Goal: Task Accomplishment & Management: Use online tool/utility

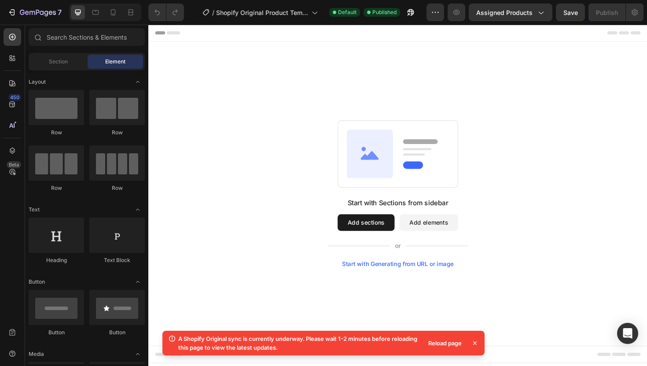
click at [390, 235] on button "Add sections" at bounding box center [379, 234] width 60 height 18
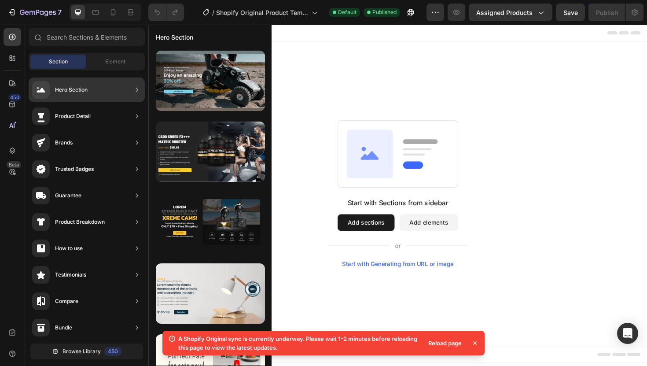
click at [110, 94] on div "Hero Section" at bounding box center [87, 89] width 116 height 25
click at [135, 88] on icon at bounding box center [137, 89] width 9 height 9
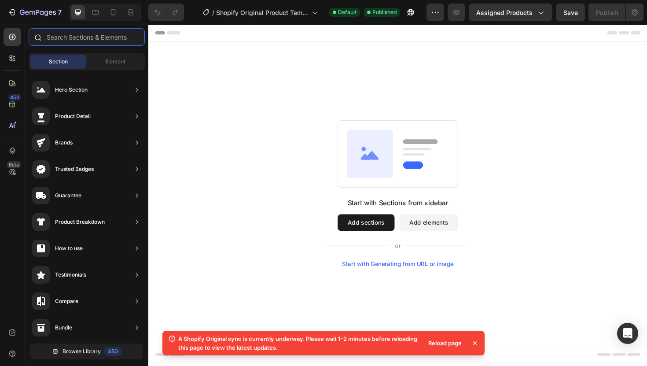
click at [94, 40] on input "text" at bounding box center [87, 37] width 116 height 18
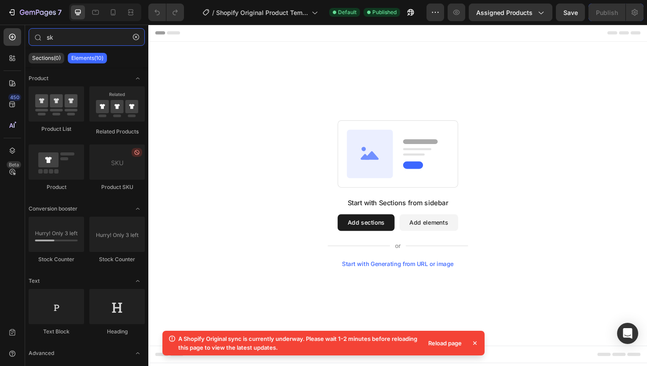
type input "s"
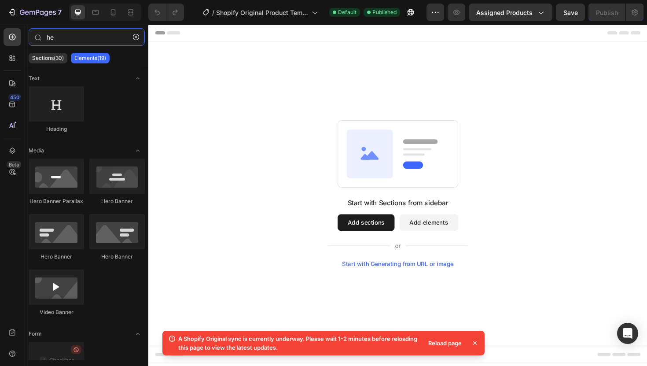
type input "h"
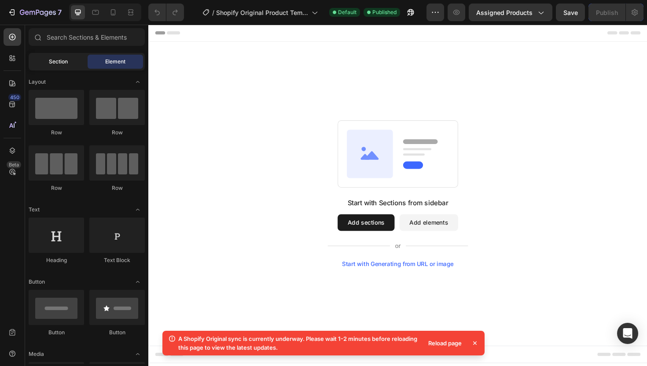
click at [64, 66] on div "Section" at bounding box center [57, 62] width 55 height 14
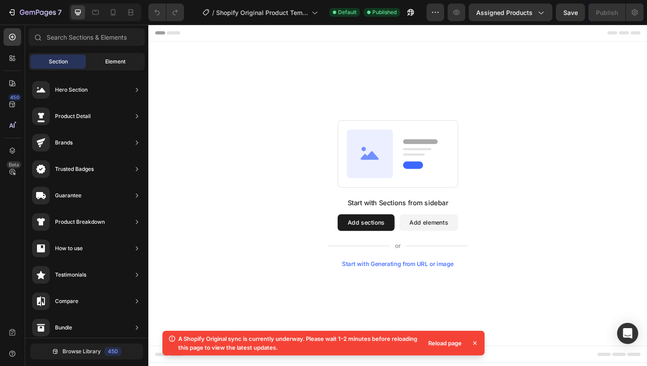
click at [112, 60] on span "Element" at bounding box center [115, 62] width 20 height 8
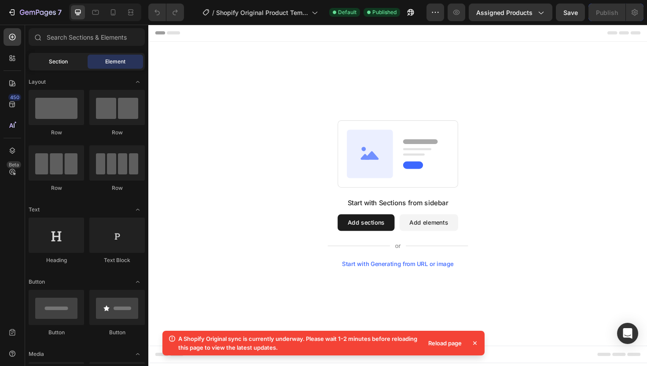
click at [59, 65] on span "Section" at bounding box center [58, 62] width 19 height 8
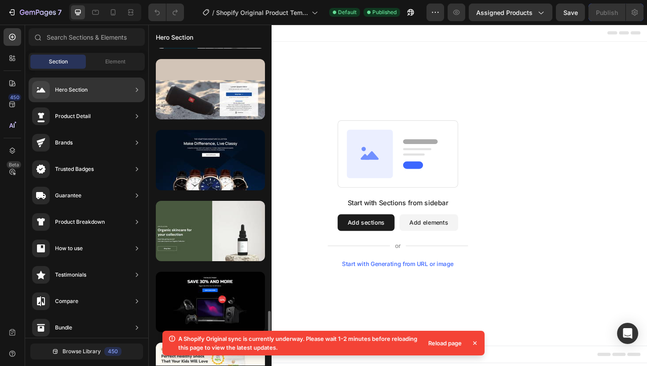
scroll to position [2882, 0]
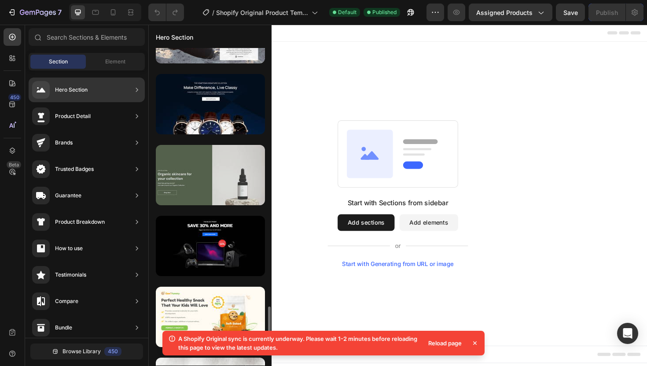
click at [197, 181] on div at bounding box center [210, 175] width 109 height 60
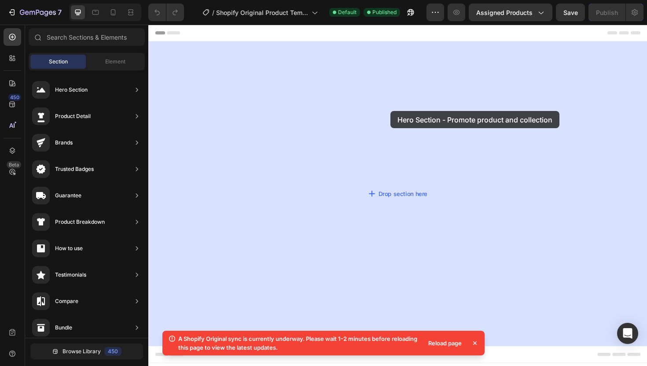
drag, startPoint x: 372, startPoint y: 204, endPoint x: 405, endPoint y: 116, distance: 93.9
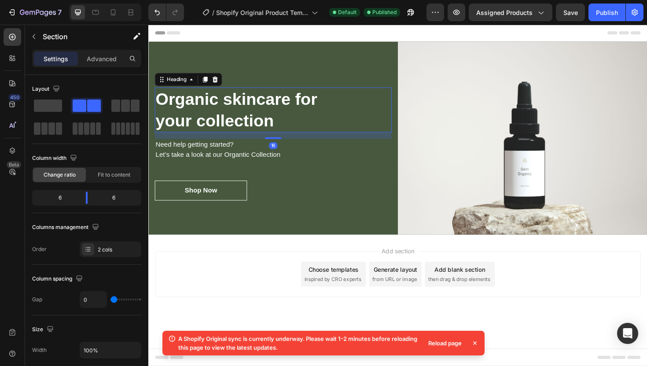
click at [275, 114] on p "Organic skincare for your collection" at bounding box center [280, 115] width 249 height 46
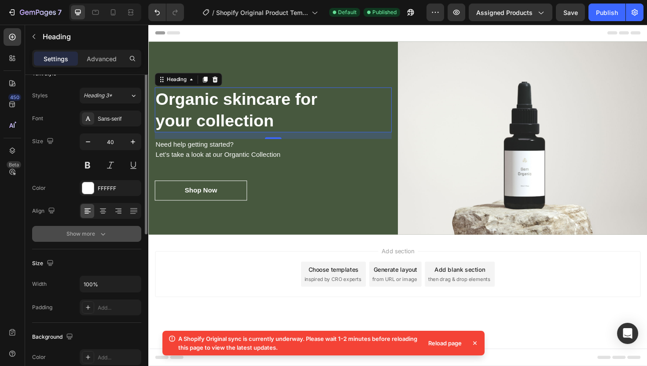
scroll to position [0, 0]
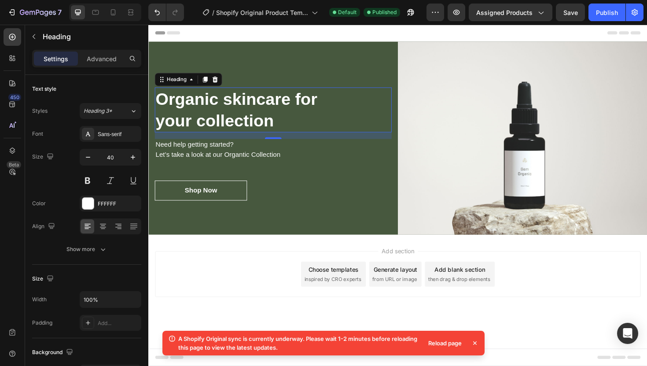
click at [288, 133] on p "Organic skincare for your collection" at bounding box center [280, 115] width 249 height 46
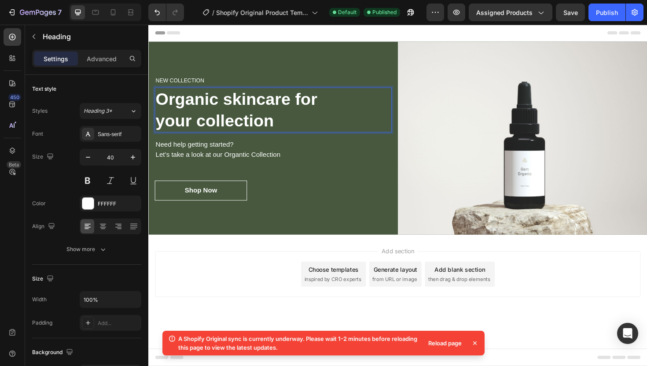
click at [288, 133] on p "Organic skincare for your collection" at bounding box center [280, 115] width 249 height 46
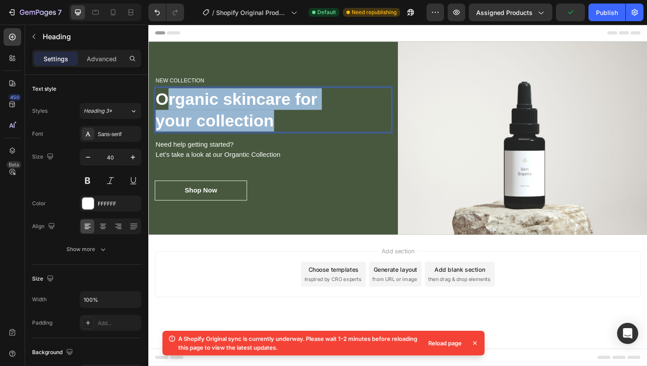
drag, startPoint x: 288, startPoint y: 133, endPoint x: 172, endPoint y: 103, distance: 119.9
click at [172, 103] on p "Organic skincare for your collection" at bounding box center [280, 115] width 249 height 46
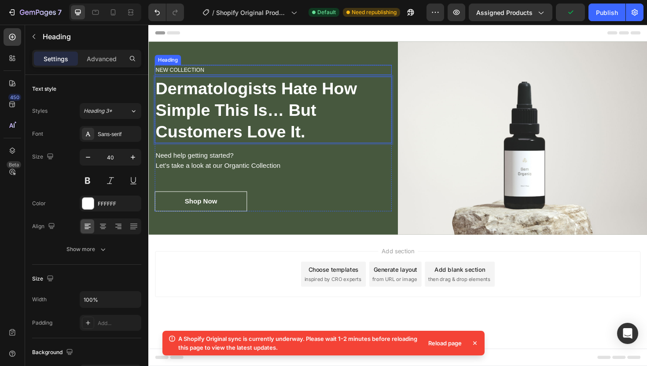
click at [213, 73] on p "NEW COLLECTION" at bounding box center [280, 72] width 249 height 9
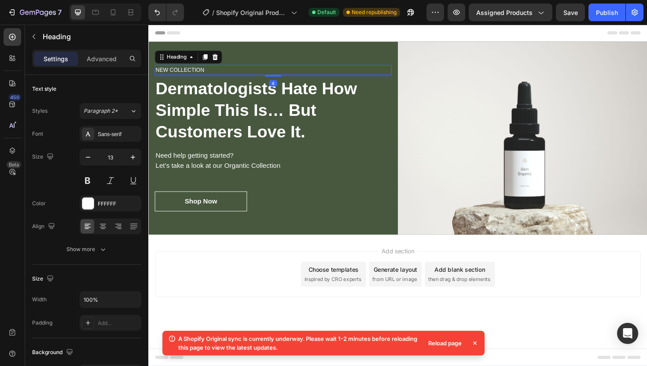
click at [210, 73] on p "NEW COLLECTION" at bounding box center [280, 72] width 249 height 9
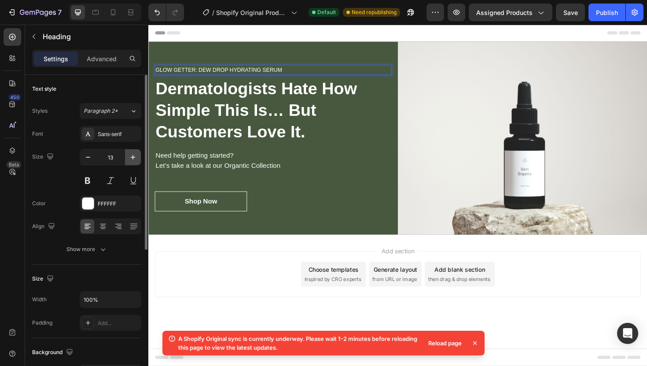
click at [132, 158] on icon "button" at bounding box center [133, 157] width 9 height 9
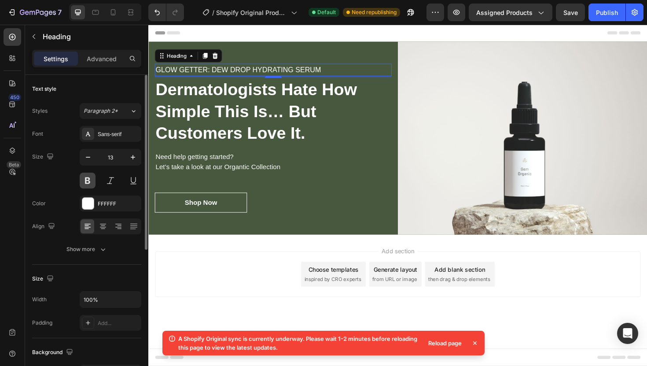
click at [90, 181] on button at bounding box center [88, 181] width 16 height 16
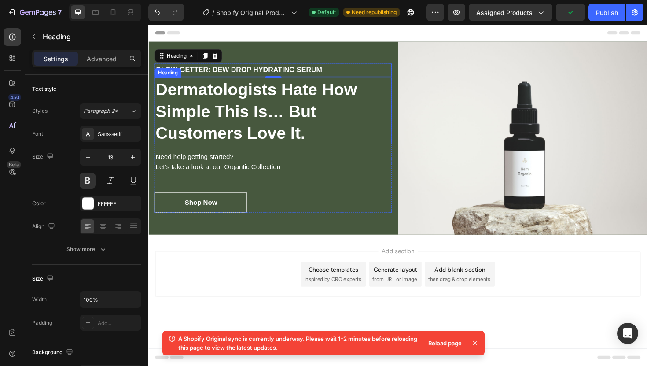
click at [208, 121] on p "Dermatologists Hate How Simple This Is… But Customers Love It." at bounding box center [280, 116] width 249 height 69
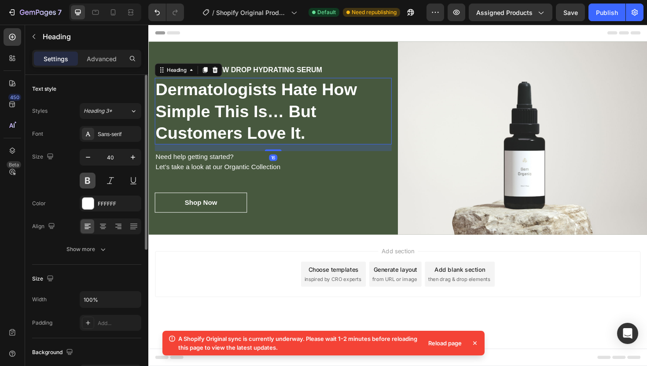
click at [85, 180] on button at bounding box center [88, 181] width 16 height 16
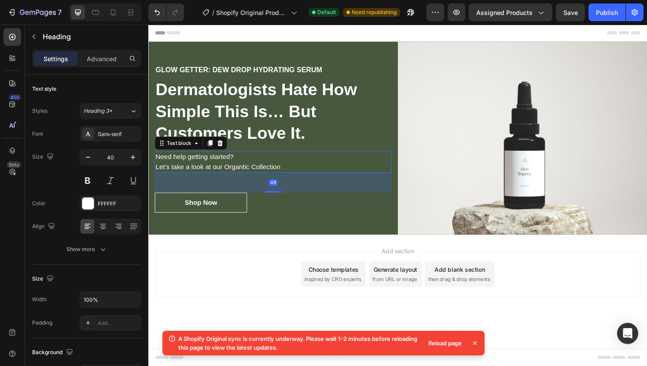
click at [289, 174] on p "Need help getting started? Let’s take a look at our Organtic Collection" at bounding box center [280, 169] width 249 height 21
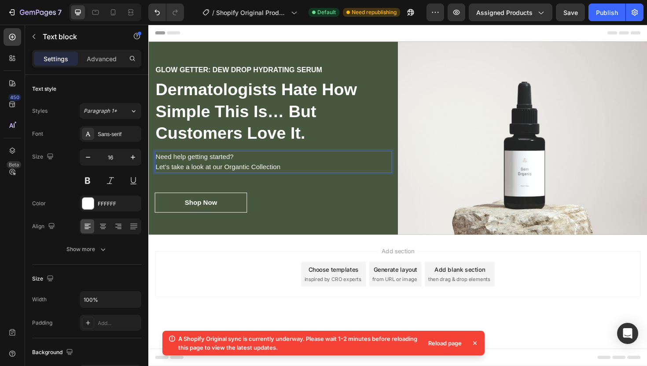
click at [290, 177] on p "Need help getting started? Let’s take a look at our Organtic Collection" at bounding box center [280, 169] width 249 height 21
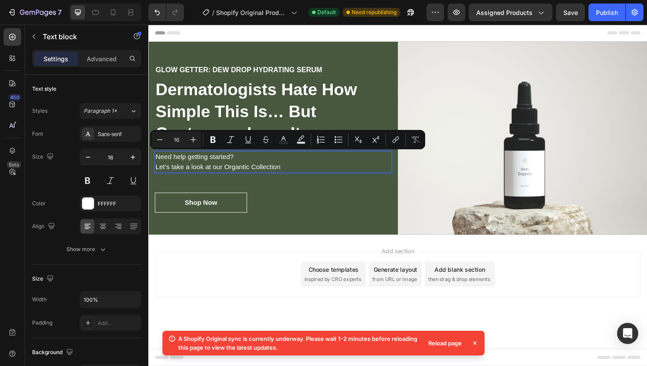
drag, startPoint x: 290, startPoint y: 177, endPoint x: 157, endPoint y: 163, distance: 134.1
click at [157, 163] on p "Need help getting started? Let’s take a look at our Organtic Collection" at bounding box center [280, 169] width 249 height 21
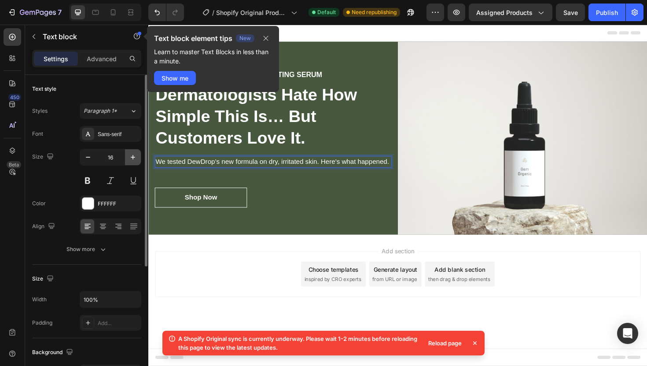
click at [135, 161] on icon "button" at bounding box center [133, 157] width 9 height 9
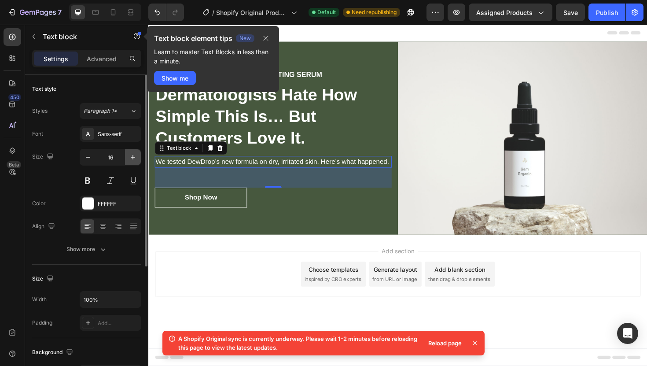
click at [135, 161] on icon "button" at bounding box center [133, 157] width 9 height 9
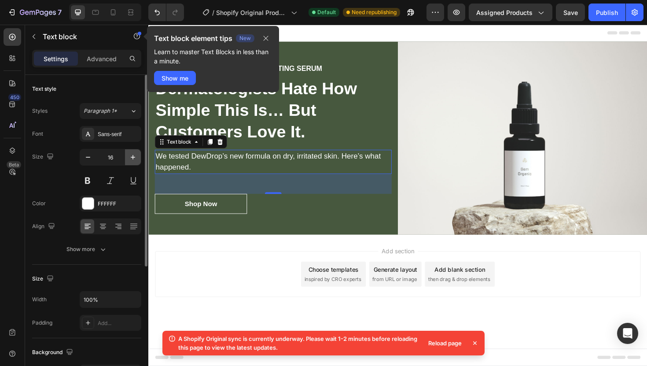
click at [134, 161] on icon "button" at bounding box center [133, 157] width 9 height 9
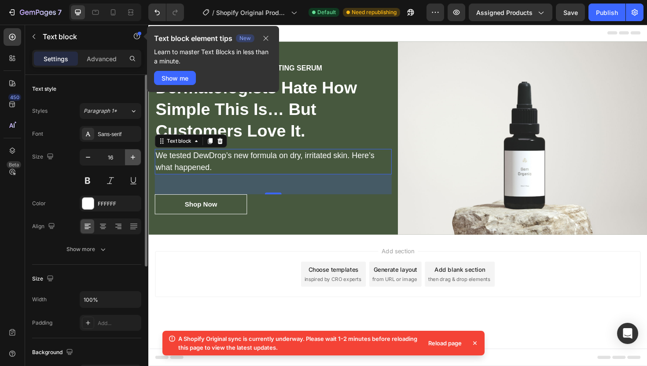
click at [134, 161] on icon "button" at bounding box center [133, 157] width 9 height 9
click at [267, 37] on icon "button" at bounding box center [265, 38] width 7 height 7
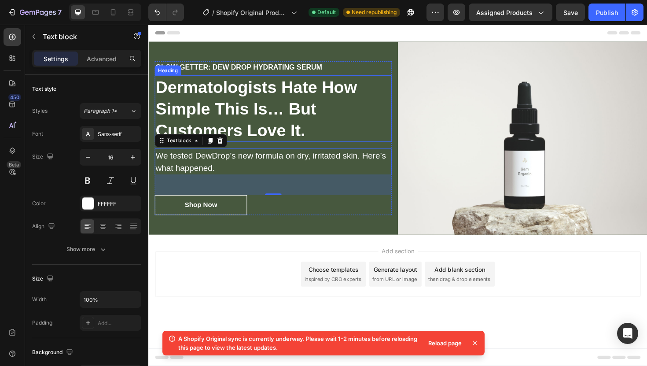
click at [389, 88] on p "Dermatologists Hate How Simple This Is… But Customers Love It." at bounding box center [280, 113] width 249 height 69
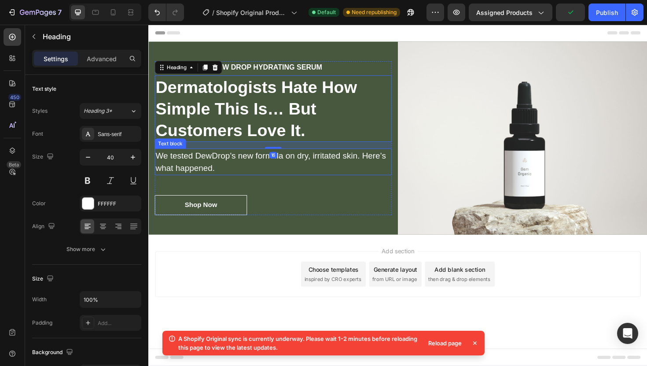
click at [313, 169] on p "We tested DewDrop’s new formula on dry, irritated skin. Here’s what happened." at bounding box center [280, 170] width 249 height 26
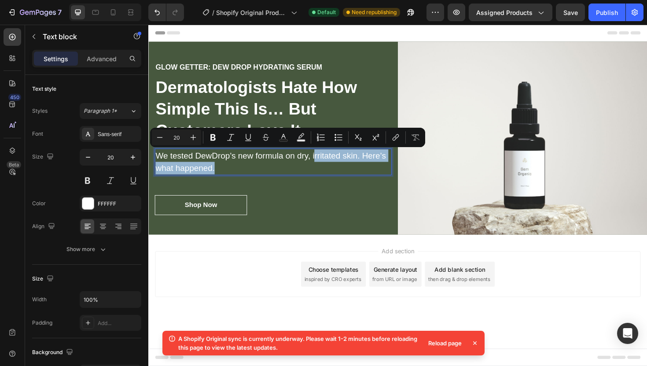
drag, startPoint x: 324, startPoint y: 169, endPoint x: 324, endPoint y: 175, distance: 6.2
click at [298, 174] on p "We tested DewDrop’s new formula on dry, irritated skin. Here’s what happened." at bounding box center [280, 170] width 249 height 26
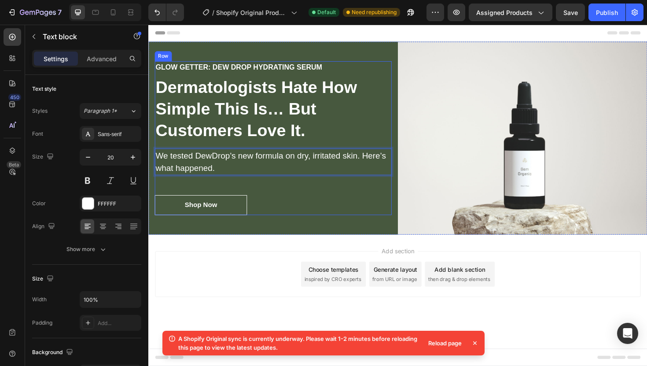
click at [265, 202] on div "glow getter: dew drop hydrating serum Heading Dermatologists Hate How Simple Th…" at bounding box center [280, 144] width 251 height 163
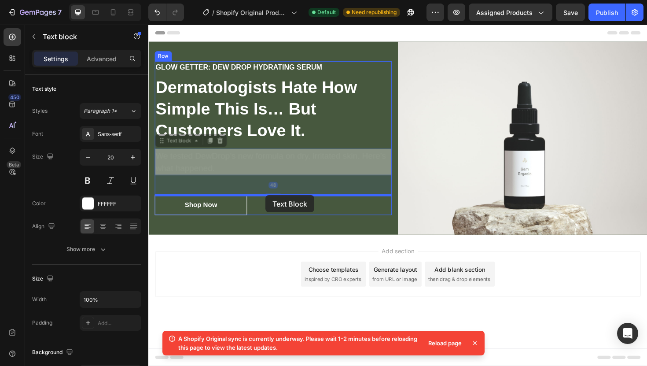
drag, startPoint x: 277, startPoint y: 171, endPoint x: 272, endPoint y: 204, distance: 33.3
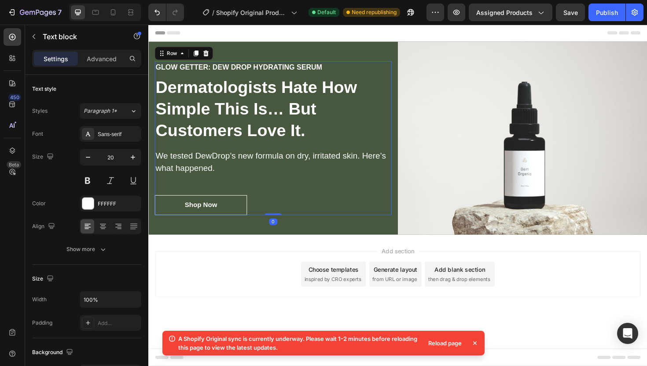
click at [283, 195] on div "glow getter: dew drop hydrating serum Heading Dermatologists Hate How Simple Th…" at bounding box center [280, 144] width 251 height 163
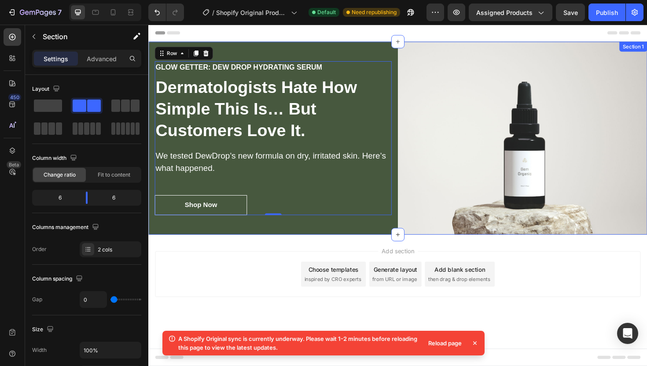
click at [335, 54] on div "glow getter: dew drop hydrating serum Heading Dermatologists Hate How Simple Th…" at bounding box center [280, 145] width 264 height 204
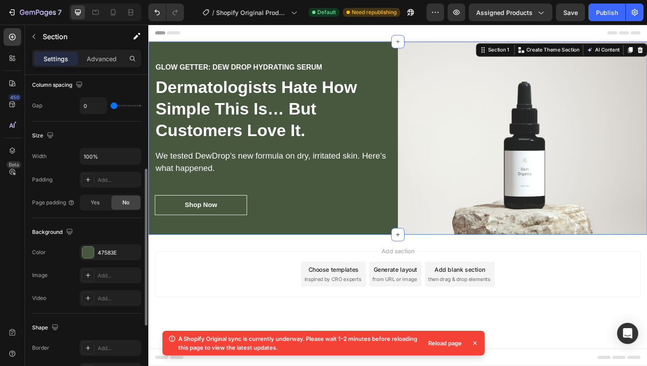
scroll to position [195, 0]
click at [88, 249] on div at bounding box center [87, 251] width 11 height 11
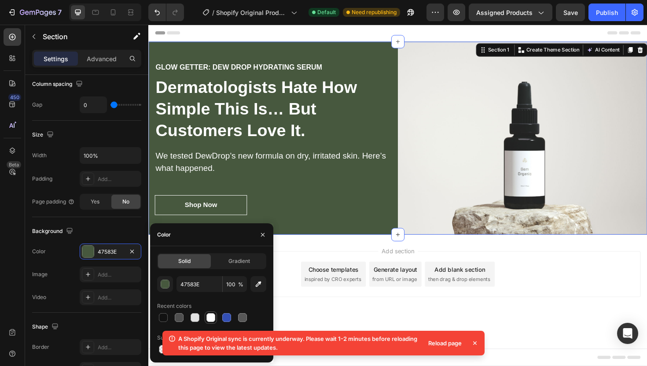
click at [210, 316] on div at bounding box center [210, 317] width 9 height 9
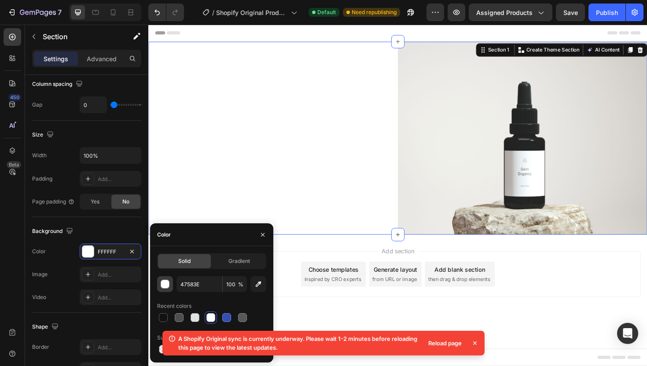
click at [166, 284] on div "button" at bounding box center [165, 284] width 9 height 9
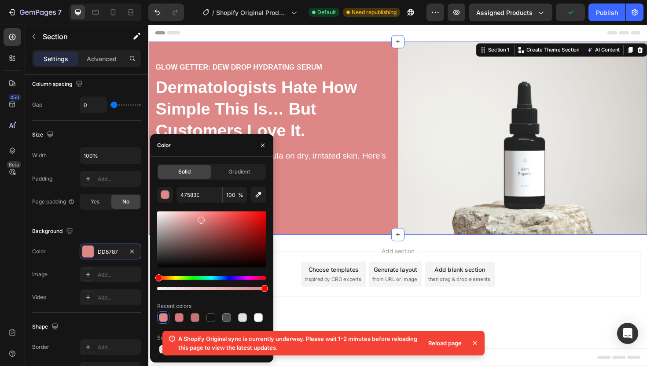
drag, startPoint x: 159, startPoint y: 213, endPoint x: 200, endPoint y: 218, distance: 40.8
click at [200, 218] on div at bounding box center [201, 220] width 7 height 7
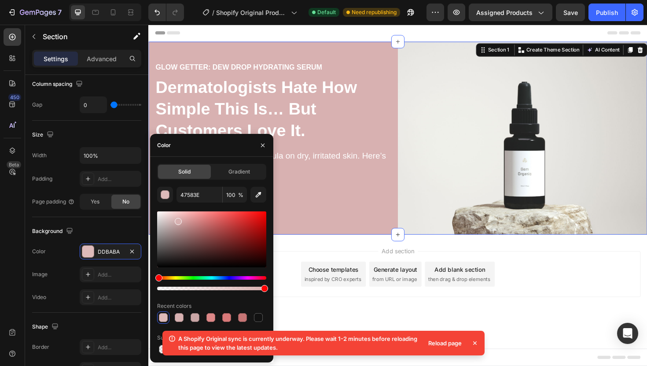
drag, startPoint x: 202, startPoint y: 223, endPoint x: 177, endPoint y: 220, distance: 24.9
click at [177, 220] on div at bounding box center [211, 239] width 109 height 56
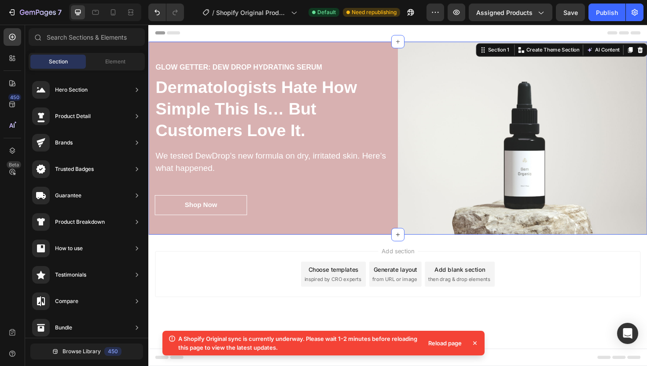
click at [361, 254] on div "Add section Choose templates inspired by CRO experts Generate layout from URL o…" at bounding box center [412, 290] width 528 height 87
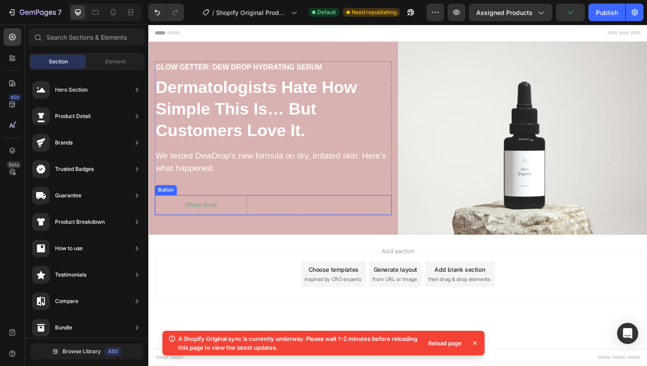
click at [233, 214] on button "Shop Now" at bounding box center [204, 215] width 98 height 21
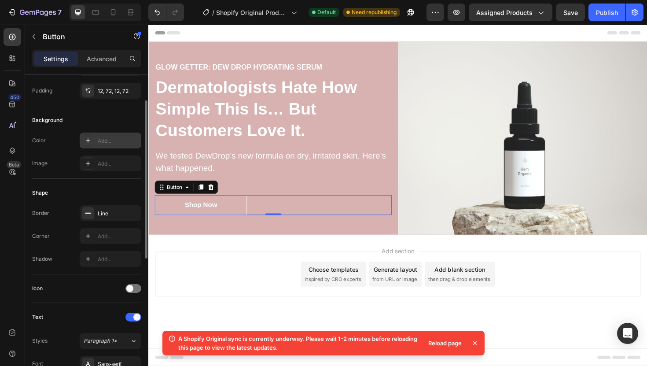
scroll to position [67, 0]
click at [165, 216] on button "Shop Now" at bounding box center [204, 215] width 98 height 21
click at [206, 214] on div "Shop Now" at bounding box center [204, 215] width 34 height 11
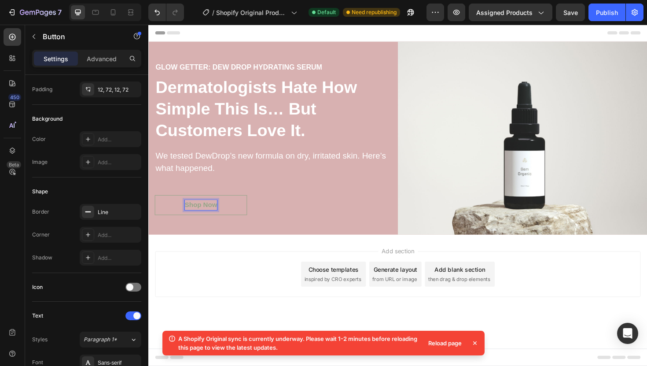
click at [219, 218] on p "Shop Now" at bounding box center [204, 215] width 34 height 11
click at [155, 205] on button "Learn" at bounding box center [196, 215] width 83 height 21
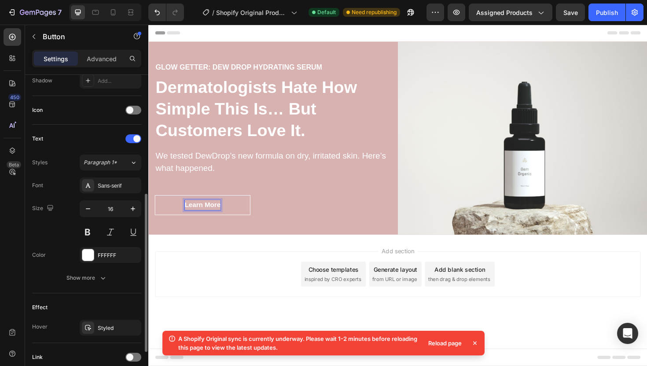
scroll to position [315, 0]
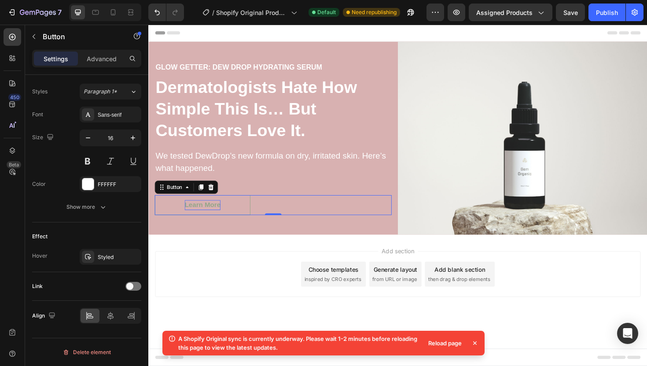
click at [251, 210] on button "Learn More" at bounding box center [205, 215] width 101 height 21
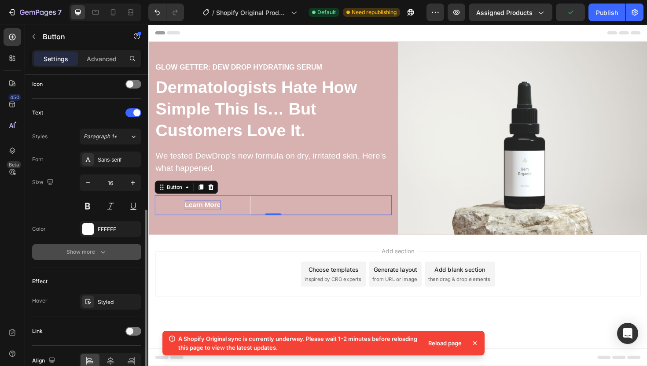
scroll to position [269, 0]
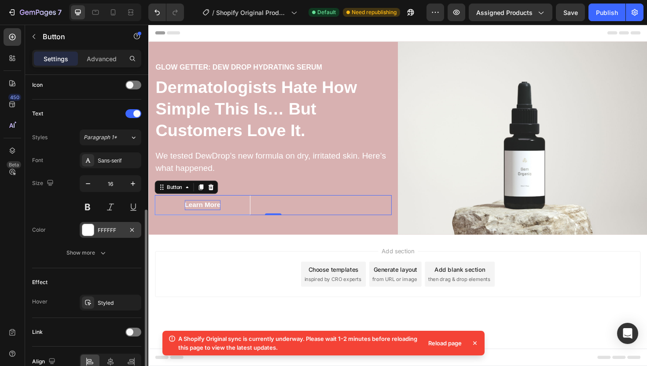
click at [92, 232] on div at bounding box center [87, 229] width 11 height 11
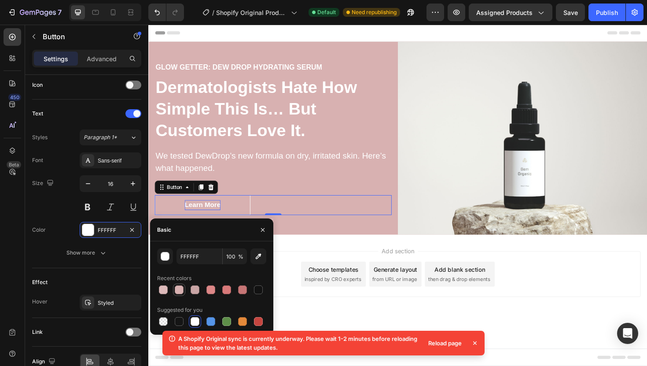
click at [180, 289] on div at bounding box center [179, 289] width 9 height 9
click at [193, 319] on div at bounding box center [195, 321] width 9 height 9
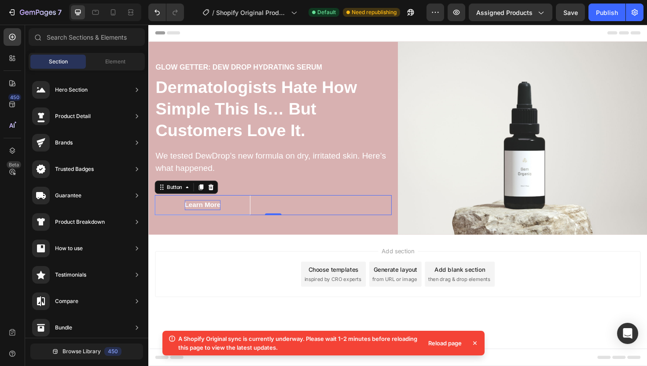
click at [311, 258] on div "Add section Choose templates inspired by CRO experts Generate layout from URL o…" at bounding box center [412, 290] width 528 height 87
click at [475, 342] on icon at bounding box center [475, 343] width 9 height 9
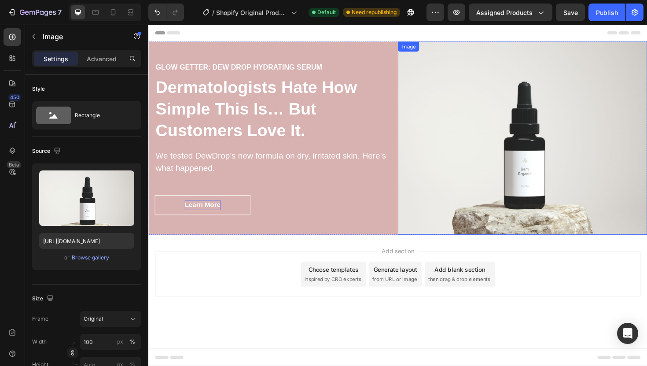
click at [542, 162] on img at bounding box center [544, 145] width 264 height 204
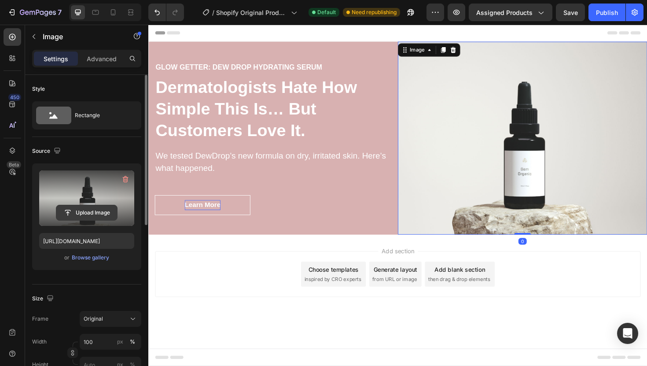
click at [89, 209] on input "file" at bounding box center [86, 212] width 61 height 15
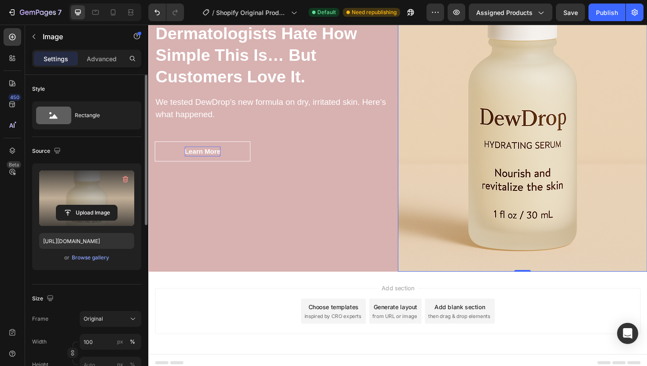
scroll to position [158, 0]
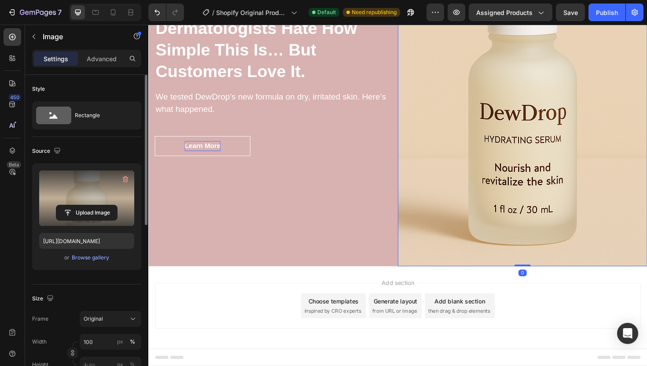
drag, startPoint x: 544, startPoint y: 280, endPoint x: 541, endPoint y: 196, distance: 83.7
click at [541, 196] on div "Image 0" at bounding box center [544, 82] width 264 height 396
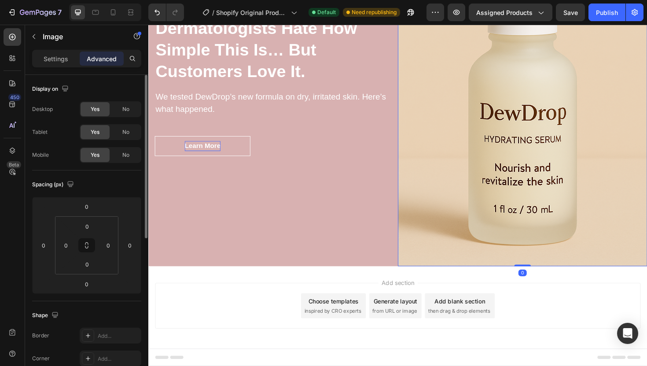
drag, startPoint x: 542, startPoint y: 279, endPoint x: 540, endPoint y: 236, distance: 43.6
click at [540, 236] on div "Image 0" at bounding box center [544, 82] width 264 height 396
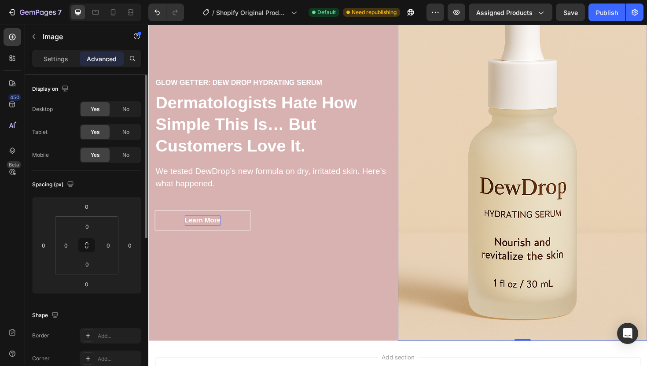
scroll to position [81, 0]
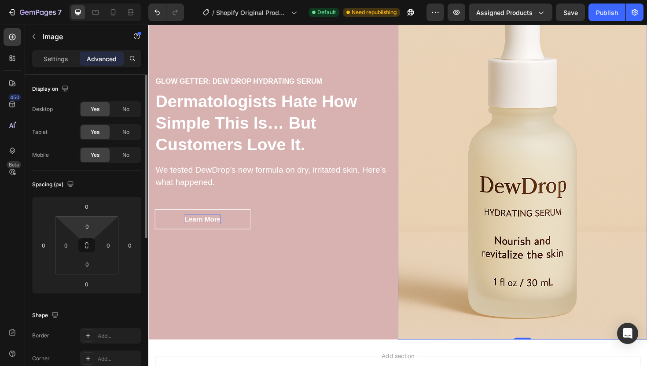
drag, startPoint x: 88, startPoint y: 247, endPoint x: 88, endPoint y: 218, distance: 28.2
click at [88, 218] on div "0 0 0 0" at bounding box center [86, 245] width 63 height 58
drag, startPoint x: 87, startPoint y: 217, endPoint x: 88, endPoint y: 235, distance: 17.2
click at [88, 0] on html "7 / Shopify Original Product Template Default Need republishing Preview Assigne…" at bounding box center [323, 0] width 647 height 0
click at [100, 0] on html "7 / Shopify Original Product Template Default Need republishing Preview Assigne…" at bounding box center [323, 0] width 647 height 0
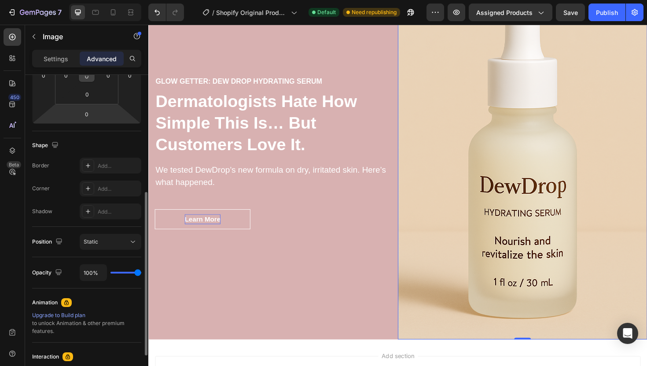
scroll to position [200, 0]
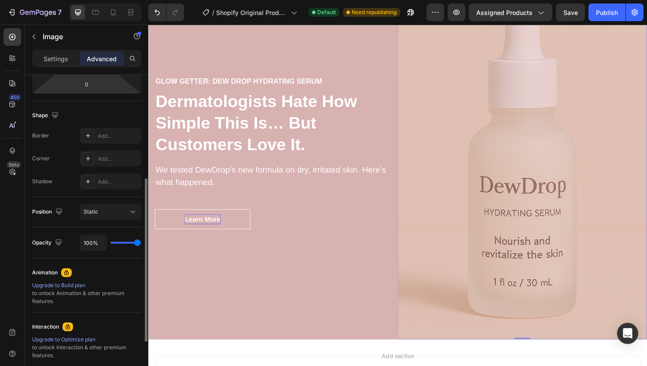
type input "100"
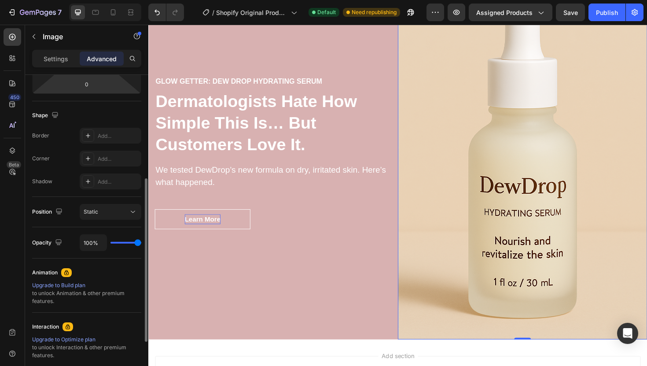
drag, startPoint x: 139, startPoint y: 243, endPoint x: 144, endPoint y: 243, distance: 4.8
click at [141, 243] on input "range" at bounding box center [125, 243] width 31 height 2
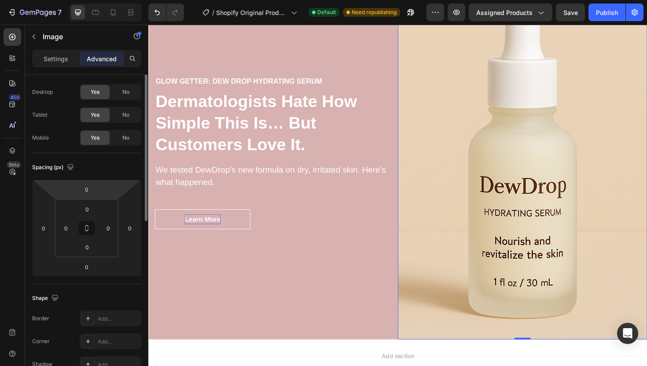
scroll to position [0, 0]
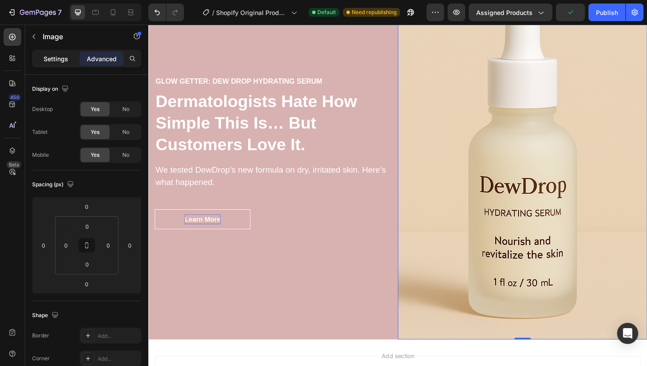
click at [62, 63] on div "Settings" at bounding box center [56, 59] width 44 height 14
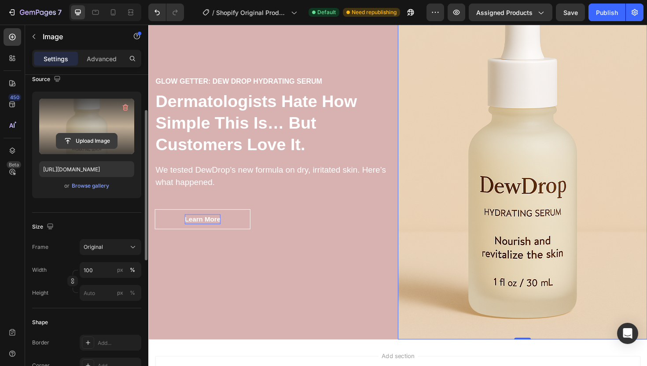
scroll to position [73, 0]
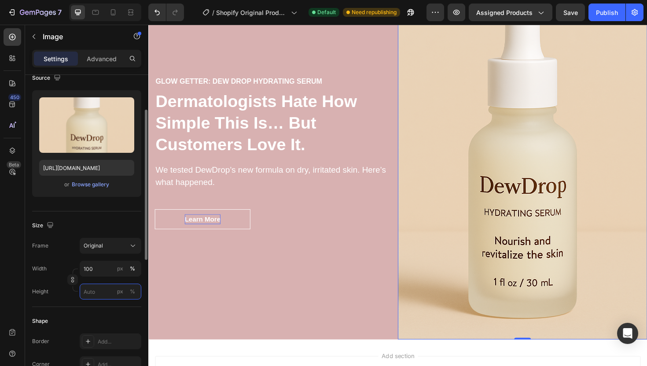
click at [99, 292] on input "px %" at bounding box center [111, 291] width 62 height 16
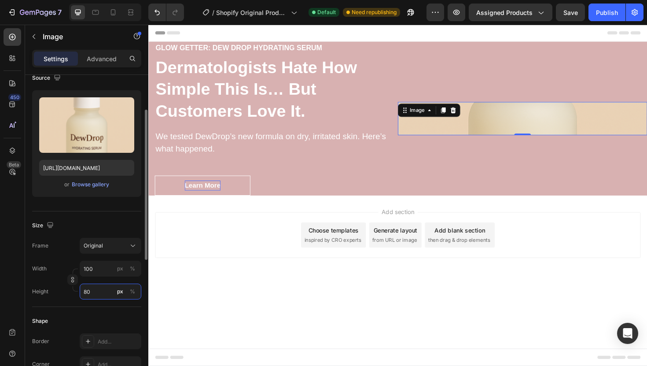
type input "8"
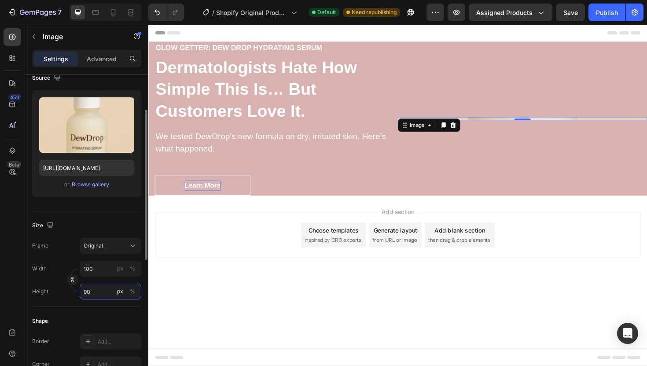
type input "8"
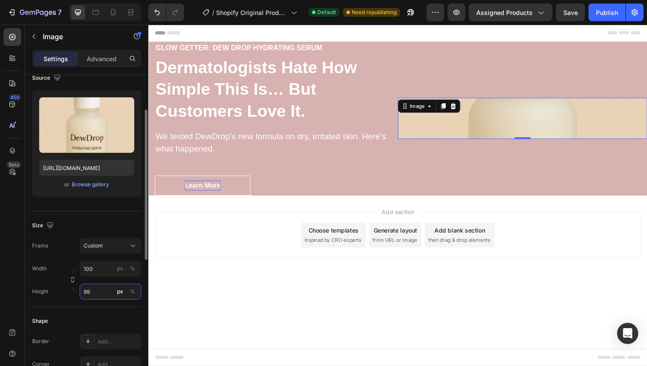
type input "9"
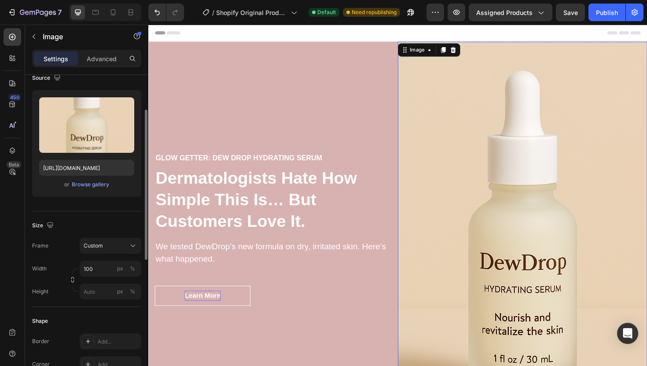
click at [107, 310] on div "Shape Border Add... Corner Add... Shadow Add..." at bounding box center [86, 355] width 109 height 96
click at [110, 249] on div "Custom" at bounding box center [105, 246] width 43 height 8
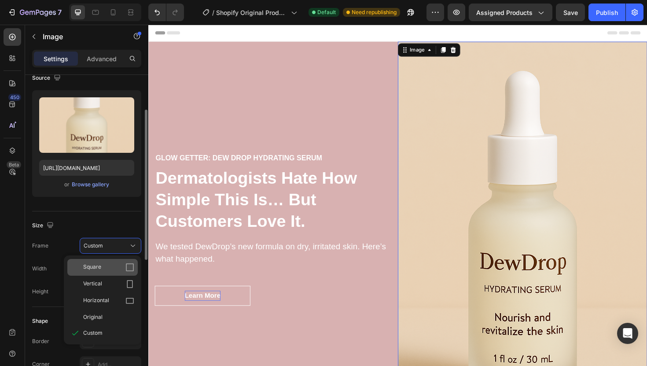
click at [104, 267] on div "Square" at bounding box center [108, 267] width 51 height 9
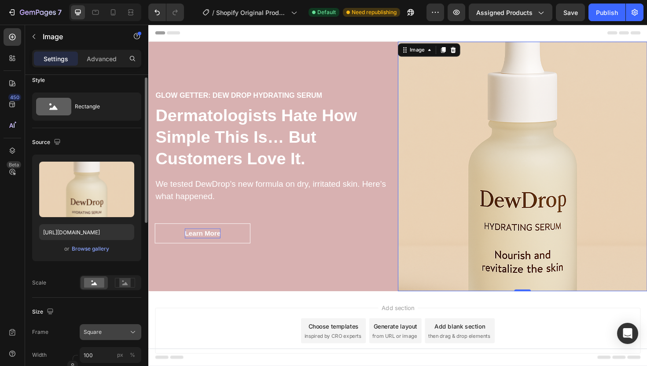
scroll to position [8, 0]
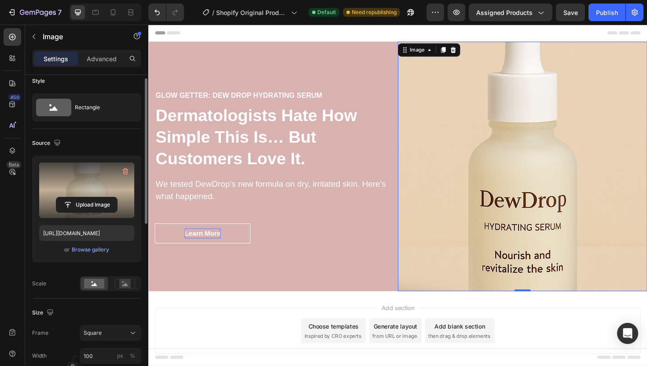
click at [84, 179] on label at bounding box center [86, 189] width 95 height 55
click at [84, 197] on input "file" at bounding box center [86, 204] width 61 height 15
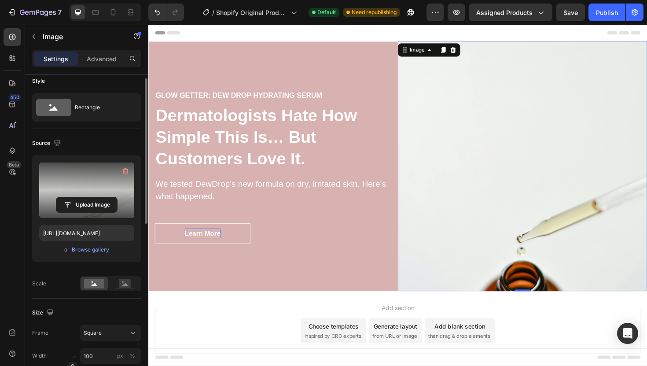
click at [91, 173] on label at bounding box center [86, 189] width 95 height 55
click at [91, 197] on input "file" at bounding box center [86, 204] width 61 height 15
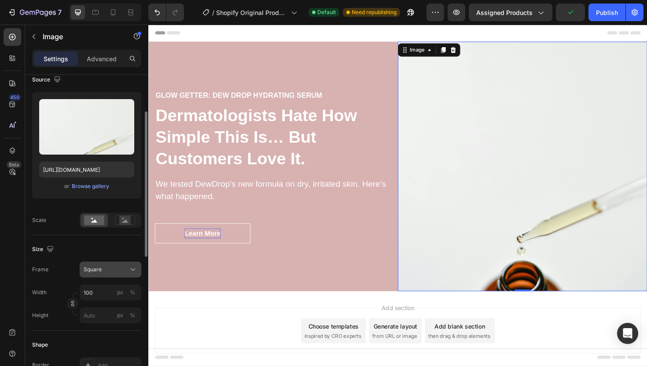
scroll to position [77, 0]
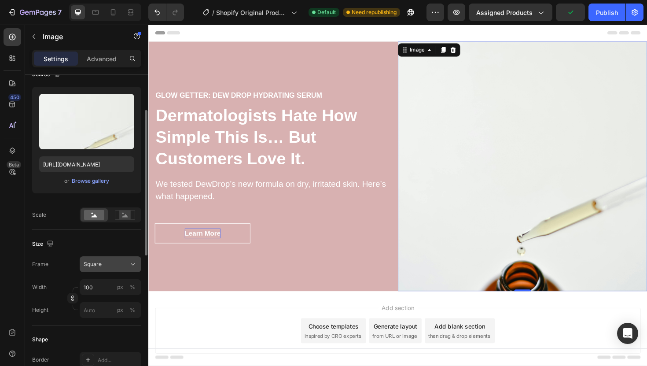
click at [104, 266] on div "Square" at bounding box center [105, 264] width 43 height 8
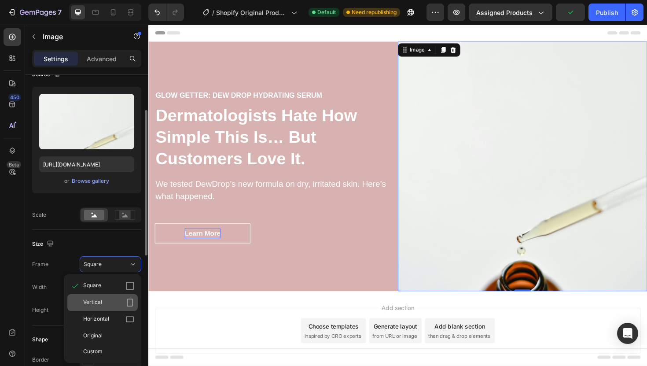
click at [92, 300] on span "Vertical" at bounding box center [92, 302] width 19 height 9
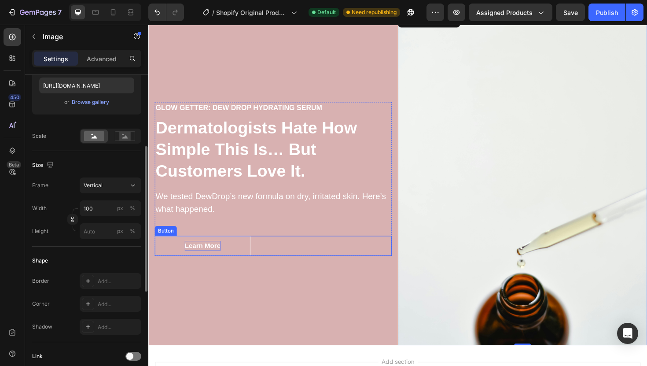
scroll to position [31, 0]
click at [490, 165] on img at bounding box center [544, 187] width 264 height 352
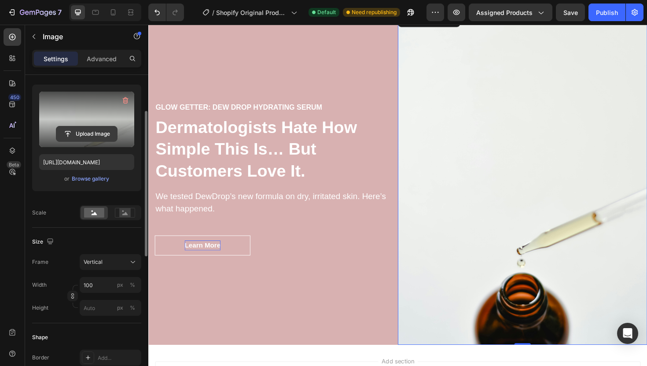
scroll to position [78, 0]
click at [86, 118] on label at bounding box center [86, 119] width 95 height 55
click at [86, 127] on input "file" at bounding box center [86, 134] width 61 height 15
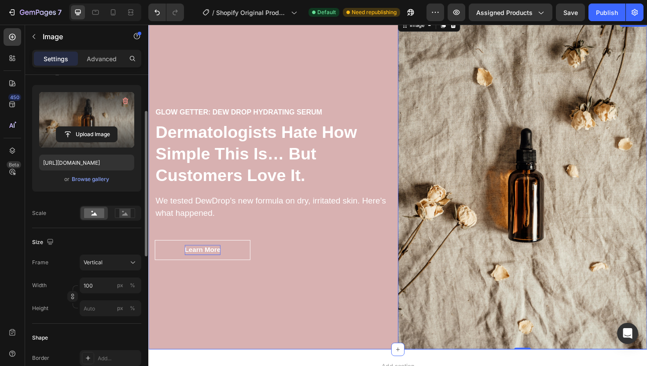
scroll to position [0, 0]
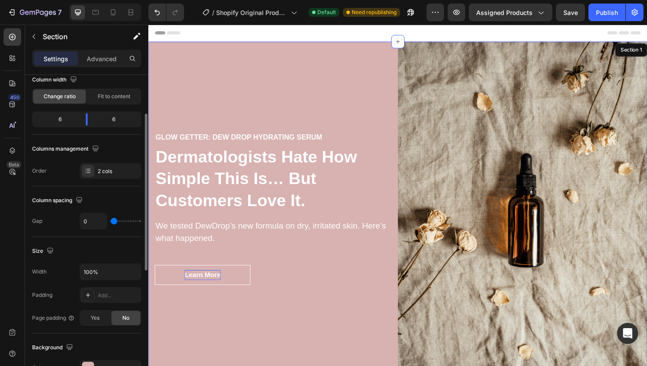
click at [245, 92] on div "glow getter: dew drop hydrating serum Heading Dermatologists Hate How Simple Th…" at bounding box center [280, 219] width 264 height 352
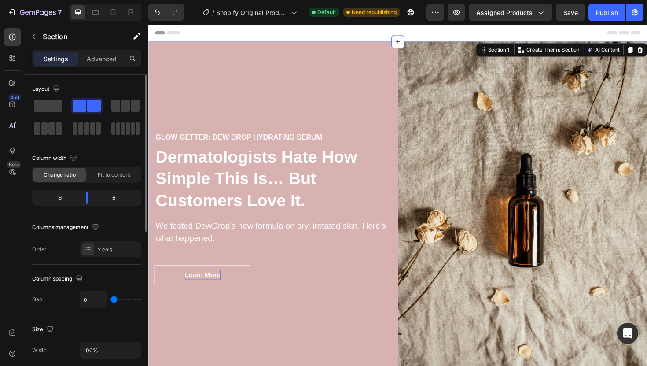
click at [212, 75] on div "glow getter: dew drop hydrating serum Heading Dermatologists Hate How Simple Th…" at bounding box center [280, 219] width 264 height 352
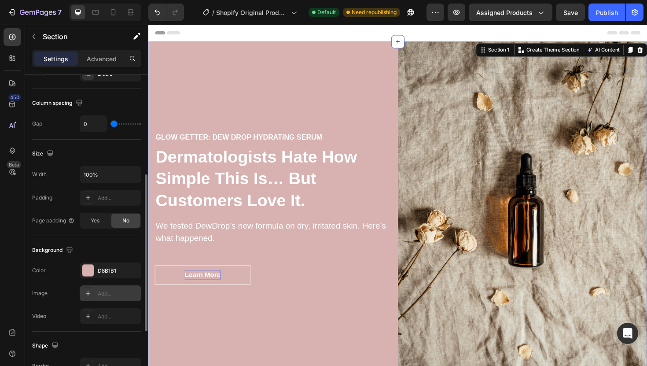
scroll to position [187, 0]
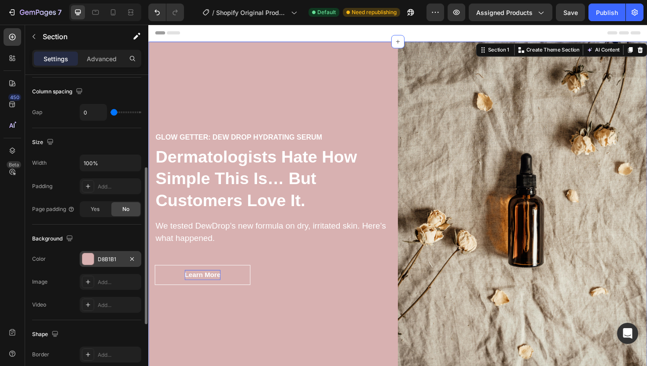
click at [90, 258] on div at bounding box center [87, 258] width 11 height 11
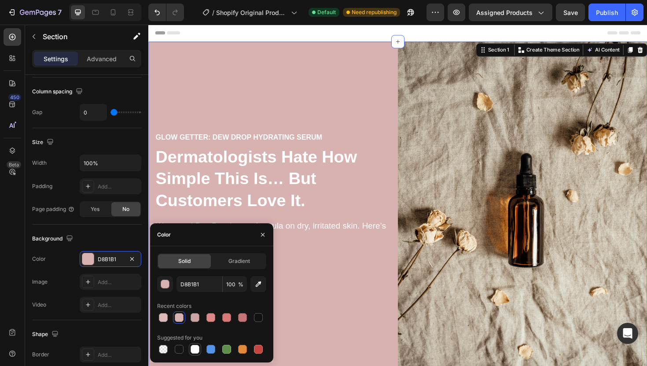
click at [194, 348] on div at bounding box center [195, 349] width 9 height 9
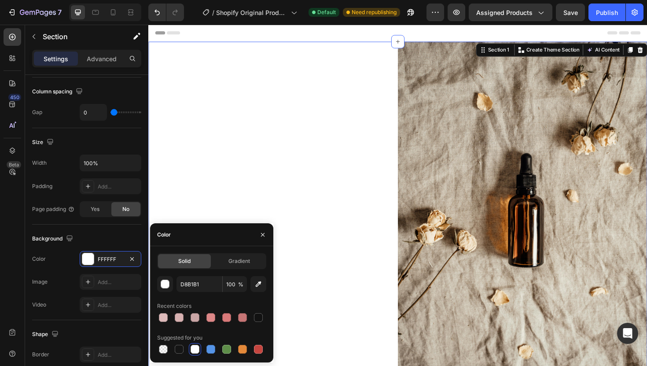
click at [217, 350] on div at bounding box center [211, 349] width 109 height 12
click at [229, 349] on div at bounding box center [226, 349] width 9 height 9
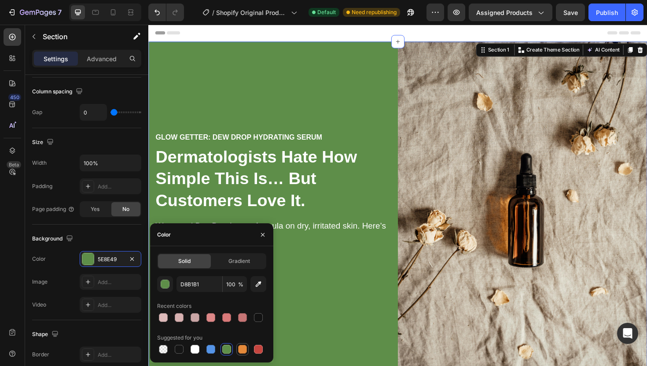
click at [241, 347] on div at bounding box center [242, 349] width 9 height 9
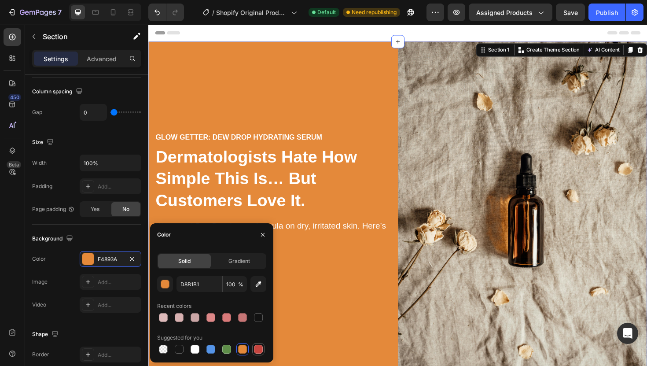
click at [257, 347] on div at bounding box center [258, 349] width 9 height 9
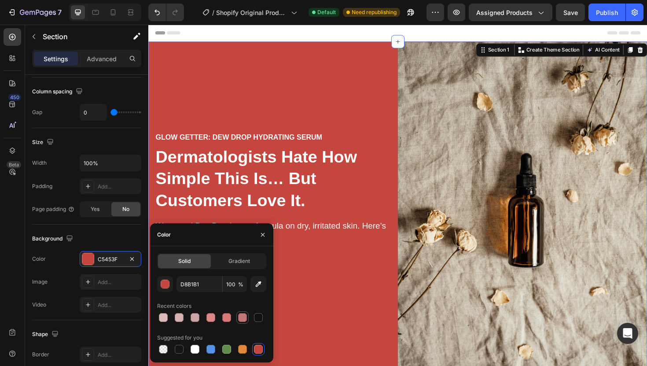
click at [238, 316] on div at bounding box center [242, 317] width 9 height 9
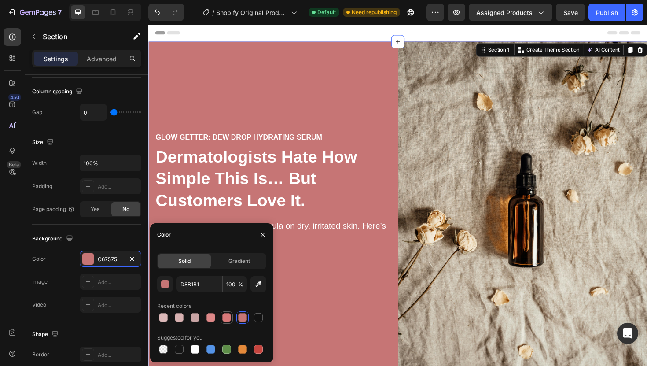
click at [229, 316] on div at bounding box center [226, 317] width 9 height 9
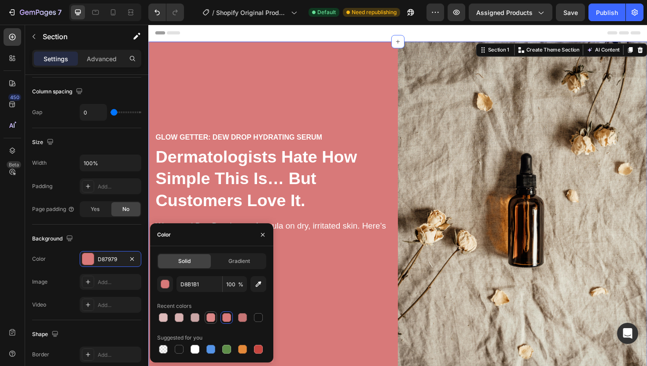
click at [210, 317] on div at bounding box center [210, 317] width 9 height 9
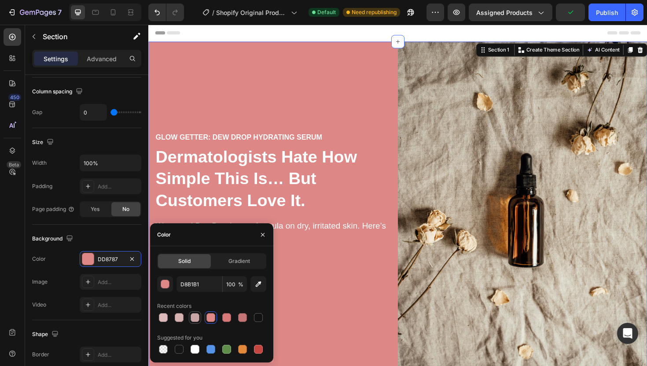
click at [197, 322] on div at bounding box center [195, 317] width 11 height 11
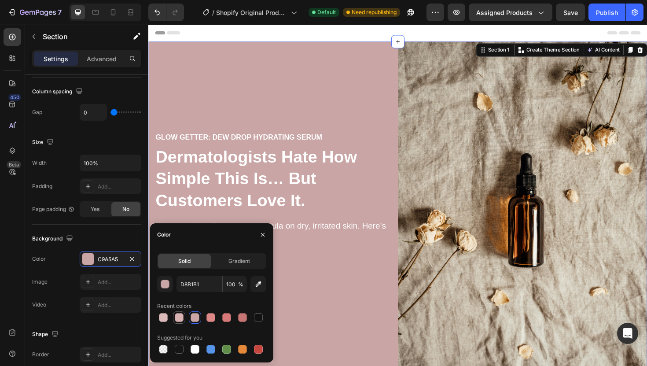
click at [180, 318] on div at bounding box center [179, 317] width 9 height 9
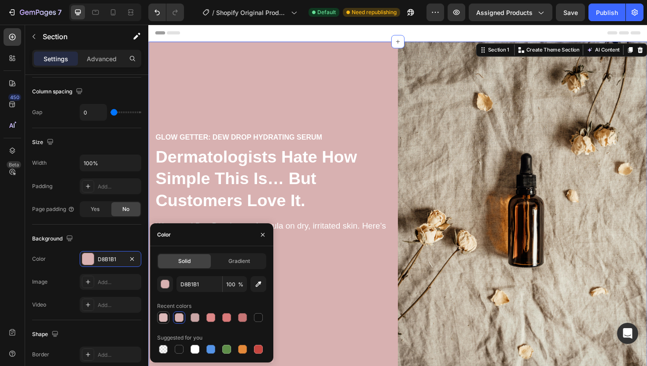
click at [162, 318] on div at bounding box center [163, 317] width 9 height 9
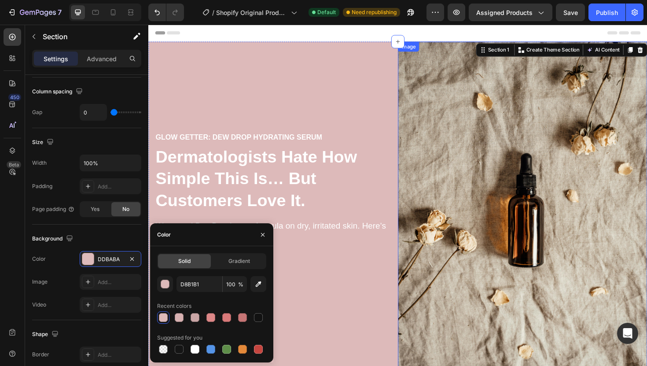
click at [471, 121] on img at bounding box center [544, 219] width 264 height 352
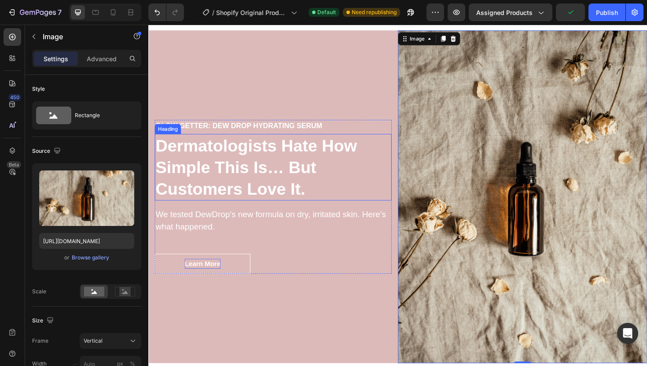
scroll to position [0, 0]
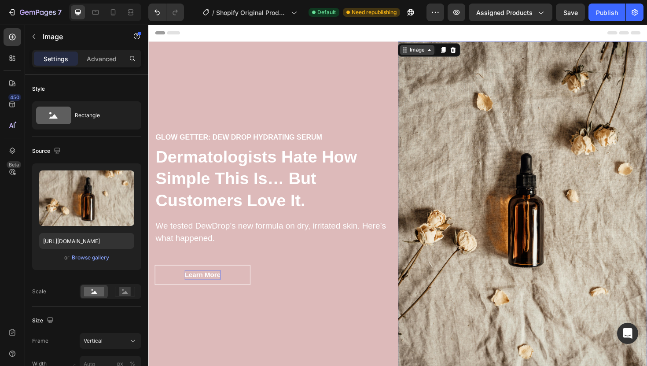
click at [439, 52] on div "Image" at bounding box center [432, 52] width 19 height 8
click at [445, 53] on icon at bounding box center [445, 51] width 7 height 7
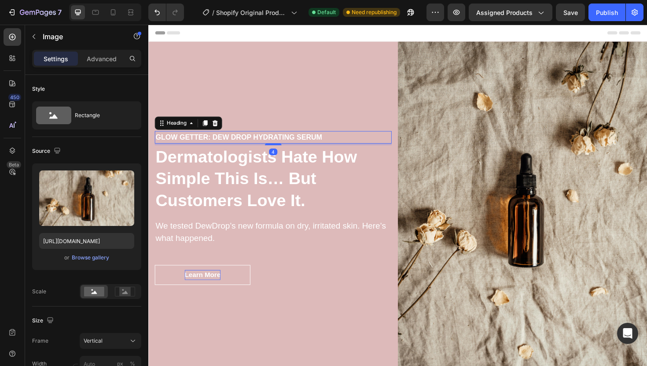
click at [255, 142] on p "glow getter: dew drop hydrating serum" at bounding box center [280, 143] width 249 height 11
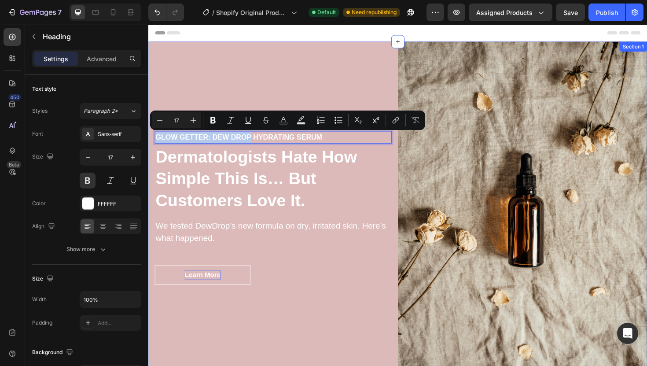
drag, startPoint x: 255, startPoint y: 142, endPoint x: 255, endPoint y: 105, distance: 37.0
click at [255, 105] on div "glow getter: dew drop hydrating serum Heading 4 Dermatologists Hate How Simple …" at bounding box center [280, 219] width 264 height 352
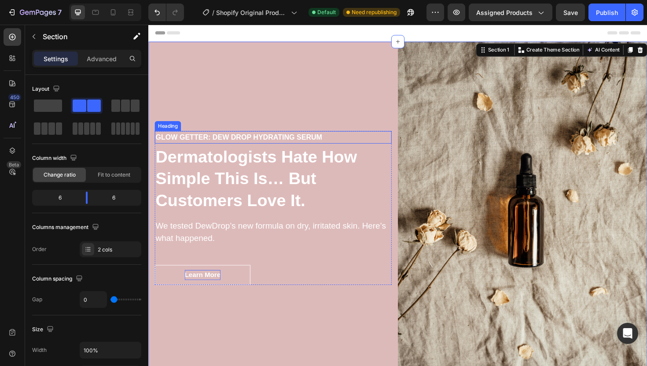
click at [233, 142] on p "glow getter: dew drop hydrating serum" at bounding box center [280, 143] width 249 height 11
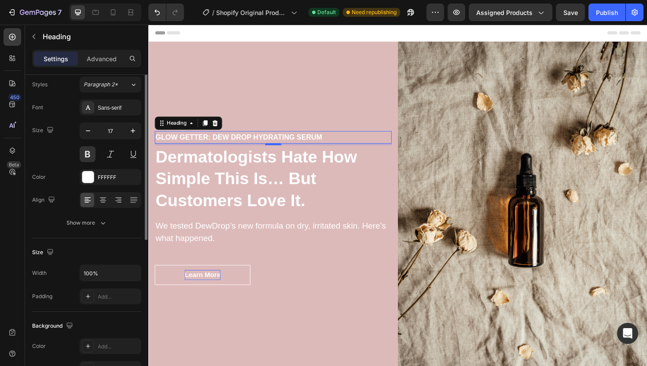
scroll to position [34, 0]
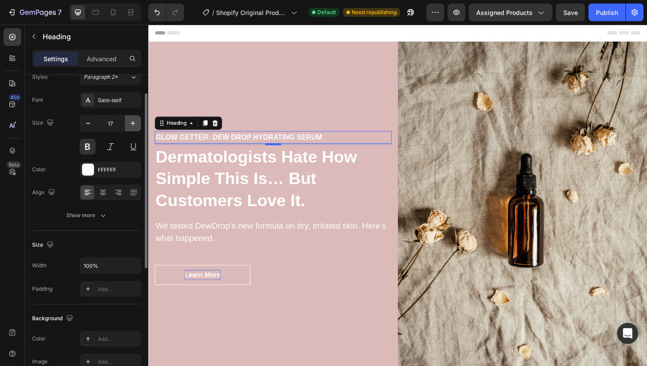
click at [134, 121] on icon "button" at bounding box center [133, 123] width 9 height 9
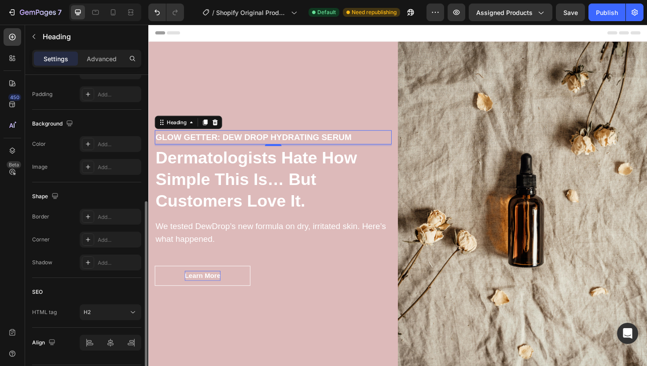
scroll to position [255, 0]
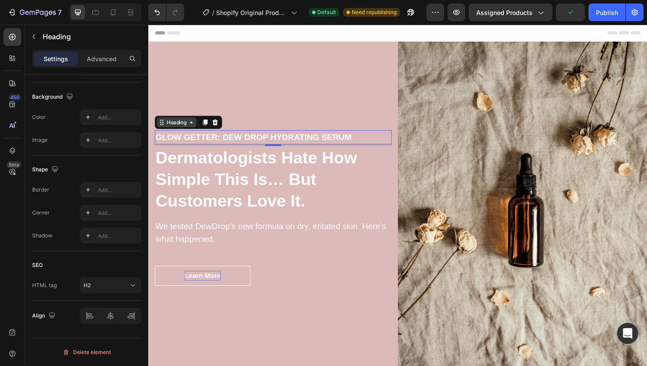
click at [194, 129] on icon at bounding box center [193, 128] width 7 height 7
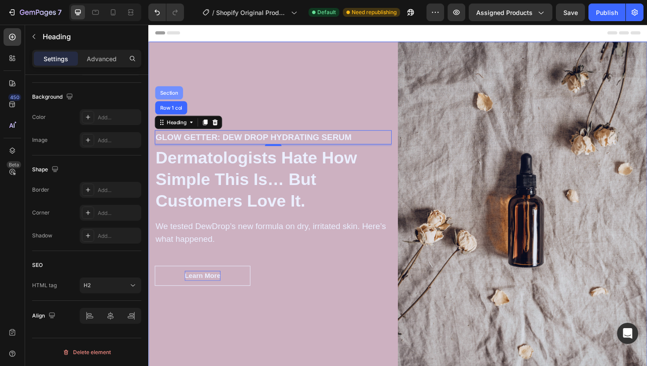
click at [174, 93] on div "Section" at bounding box center [169, 97] width 29 height 14
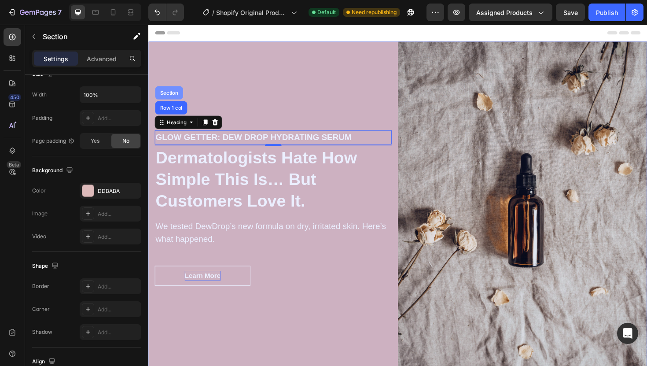
scroll to position [0, 0]
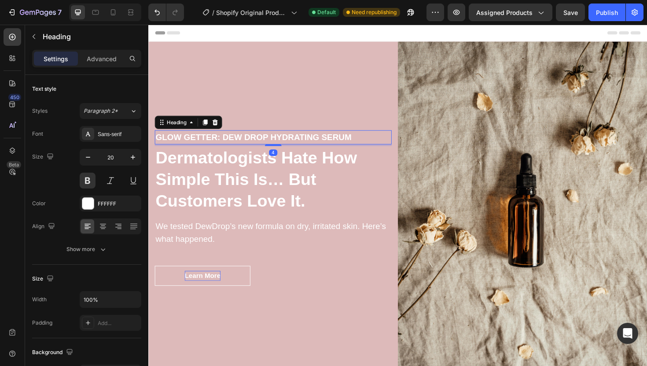
click at [265, 144] on p "glow getter: dew drop hydrating serum" at bounding box center [280, 143] width 249 height 13
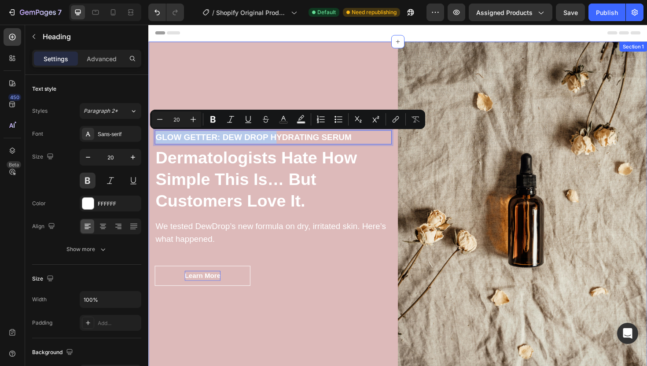
drag, startPoint x: 286, startPoint y: 140, endPoint x: 285, endPoint y: 99, distance: 40.5
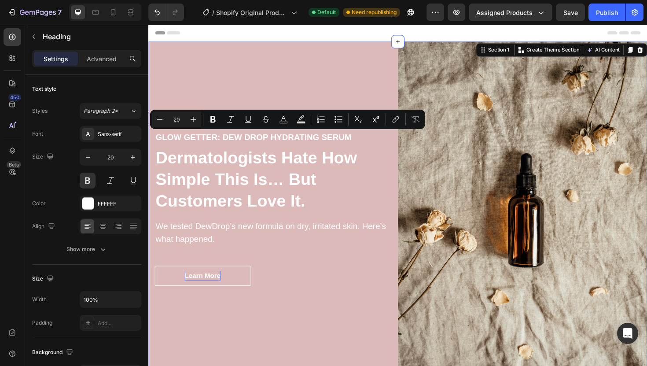
click at [285, 99] on div "glow getter: dew drop hydrating serum Heading Dermatologists Hate How Simple Th…" at bounding box center [280, 219] width 264 height 352
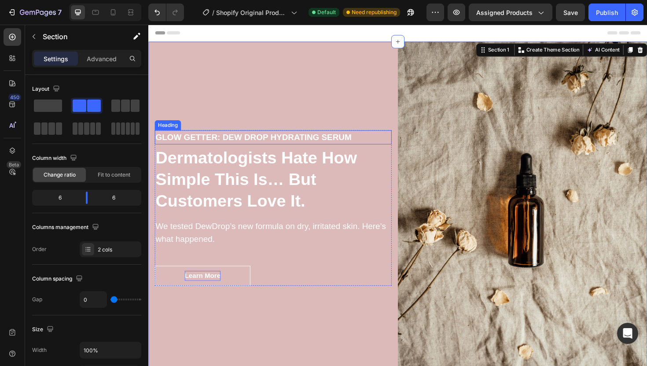
click at [306, 141] on p "glow getter: dew drop hydrating serum" at bounding box center [280, 143] width 249 height 13
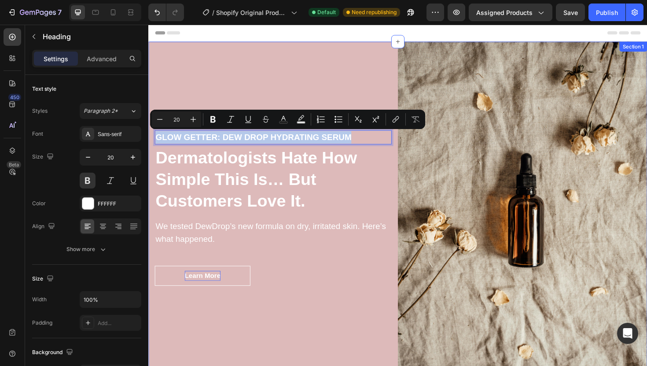
drag, startPoint x: 370, startPoint y: 143, endPoint x: 370, endPoint y: 129, distance: 13.6
click at [375, 146] on p "glow getter: dew drop hydrating serum" at bounding box center [280, 143] width 249 height 13
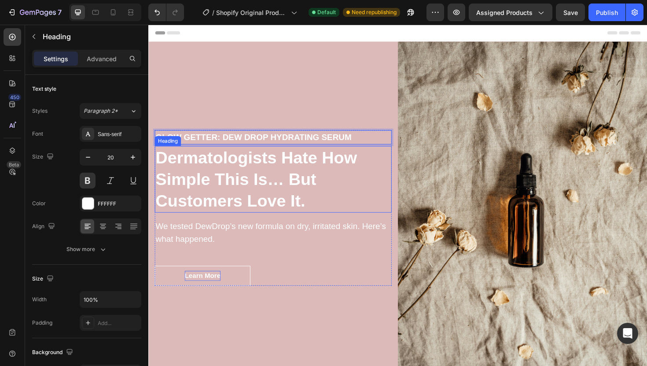
click at [358, 205] on p "Dermatologists Hate How Simple This Is… But Customers Love It." at bounding box center [280, 188] width 249 height 69
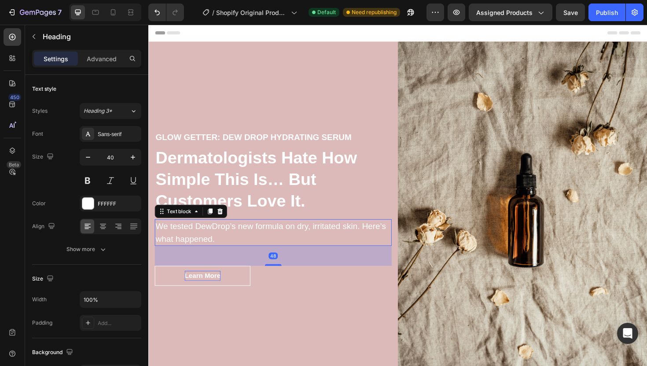
click at [320, 244] on p "We tested DewDrop’s new formula on dry, irritated skin. Here’s what happened." at bounding box center [280, 245] width 249 height 26
click at [132, 159] on icon "button" at bounding box center [133, 157] width 9 height 9
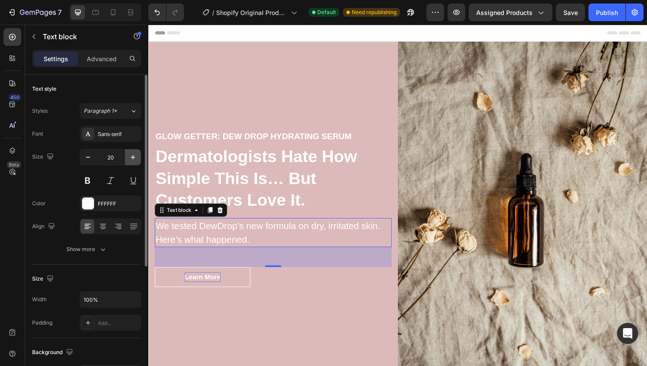
click at [132, 159] on icon "button" at bounding box center [133, 157] width 9 height 9
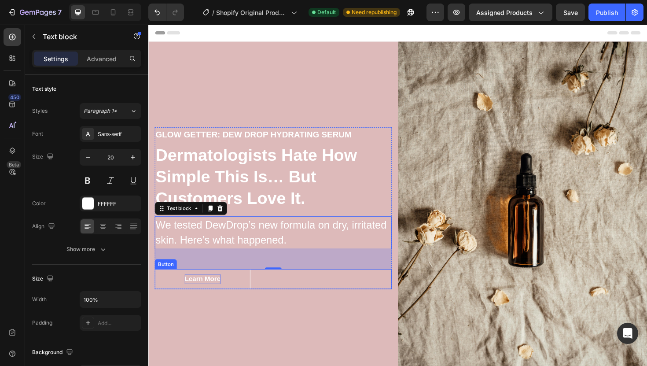
click at [329, 291] on div "Learn More Button" at bounding box center [280, 293] width 251 height 21
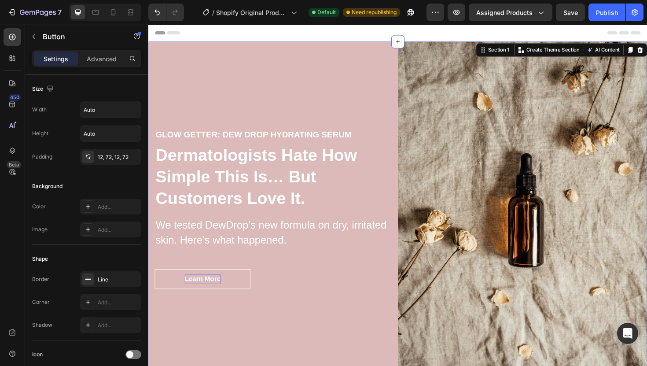
click at [328, 334] on div "glow getter: dew drop hydrating serum Heading Dermatologists Hate How Simple Th…" at bounding box center [280, 219] width 264 height 352
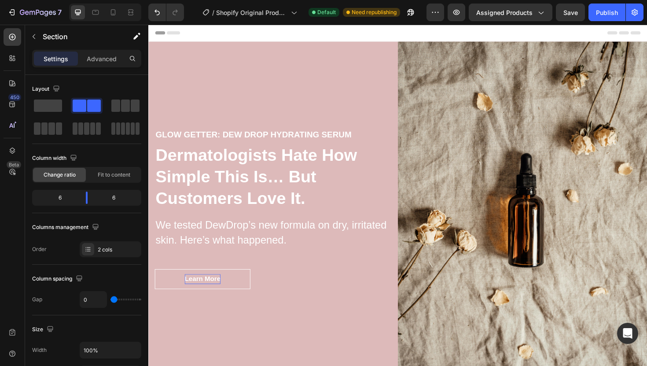
click at [353, 33] on div at bounding box center [412, 34] width 514 height 18
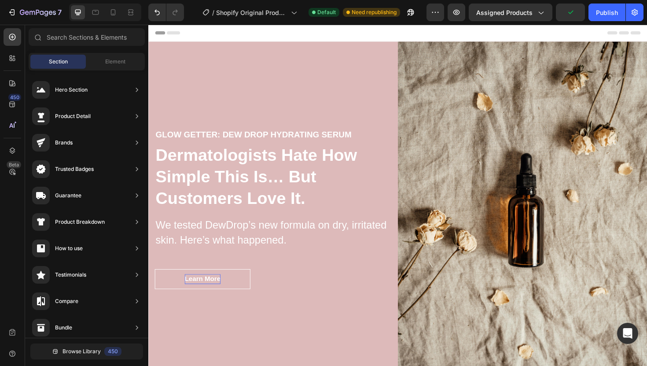
click at [383, 33] on div at bounding box center [412, 34] width 514 height 18
click at [410, 44] on icon at bounding box center [412, 42] width 7 height 7
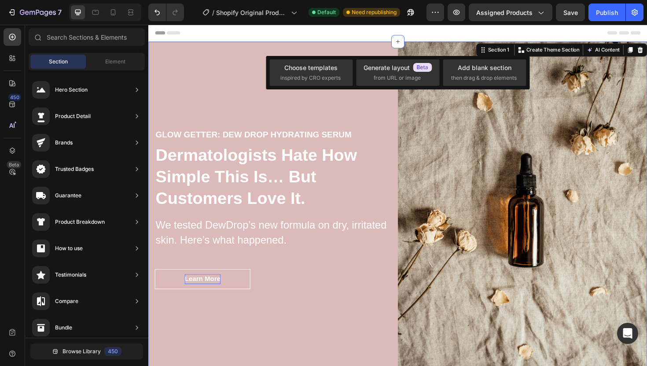
click at [379, 118] on div "glow getter: dew drop hydrating serum Heading Dermatologists Hate How Simple Th…" at bounding box center [280, 219] width 264 height 352
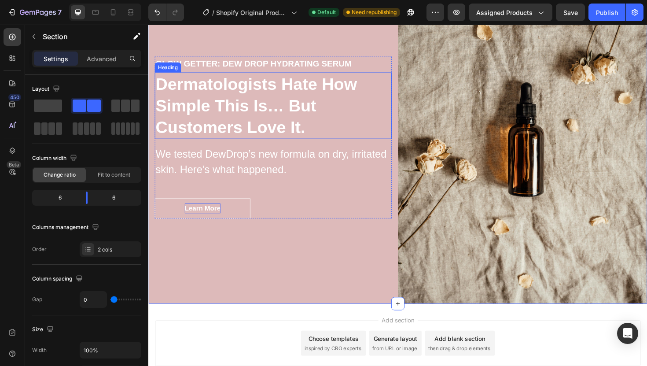
scroll to position [114, 0]
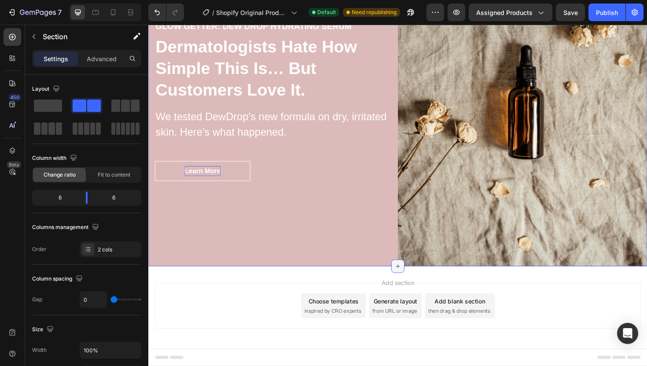
click at [410, 282] on icon at bounding box center [412, 280] width 7 height 7
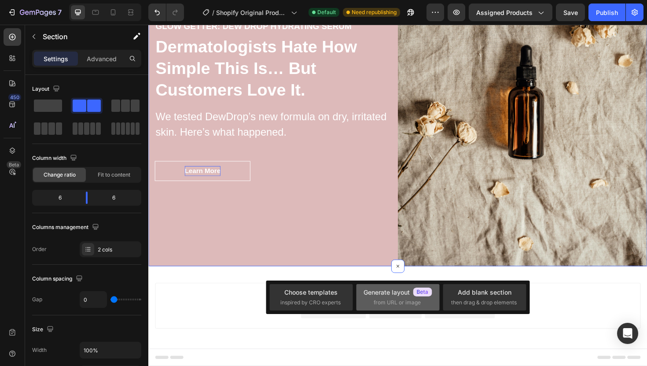
click at [395, 295] on div "Generate layout" at bounding box center [398, 291] width 69 height 9
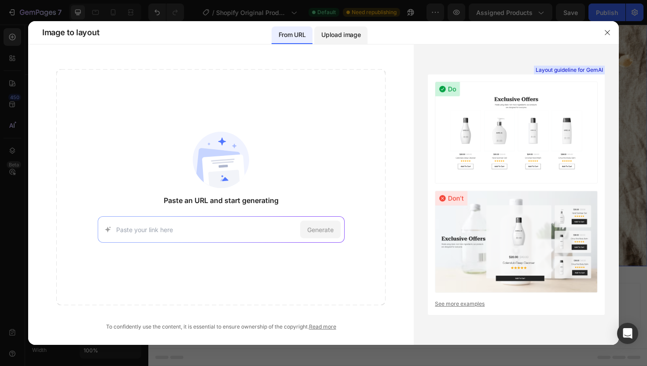
click at [341, 35] on p "Upload image" at bounding box center [340, 34] width 39 height 11
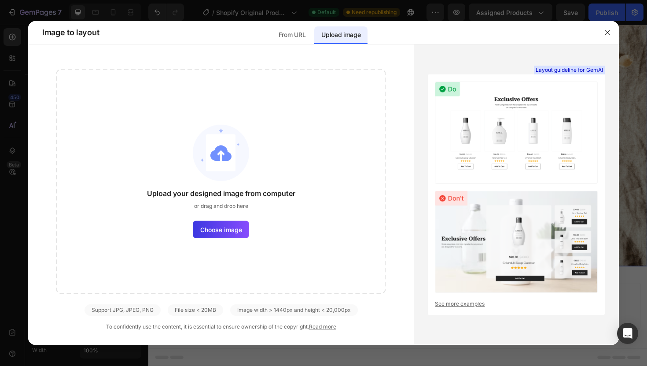
click at [469, 304] on link "See more examples" at bounding box center [516, 304] width 163 height 8
click at [297, 37] on p "From URL" at bounding box center [292, 34] width 27 height 11
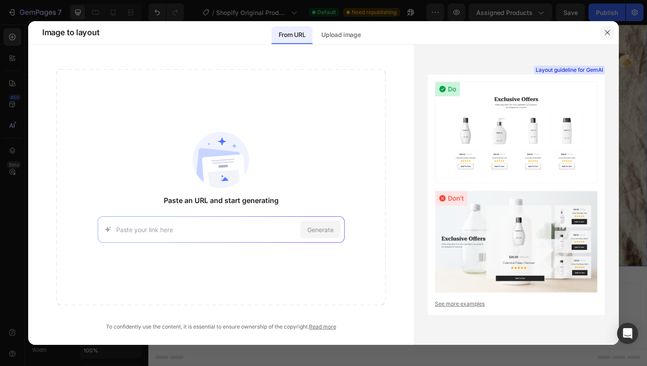
click at [607, 32] on icon "button" at bounding box center [607, 32] width 7 height 7
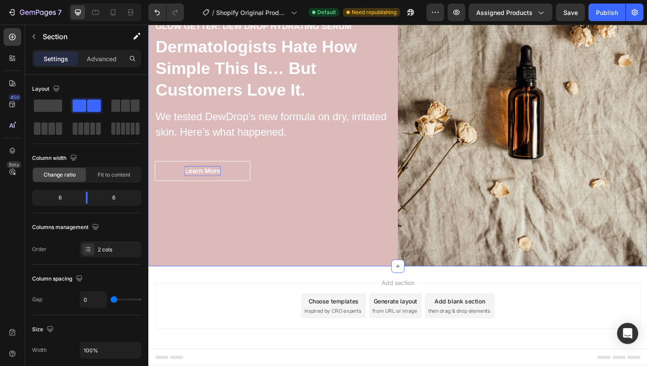
click at [354, 321] on div "Choose templates" at bounding box center [344, 317] width 53 height 9
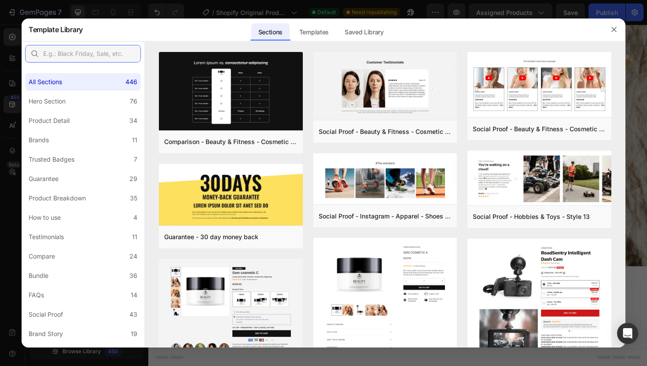
click at [65, 56] on input "text" at bounding box center [83, 54] width 116 height 18
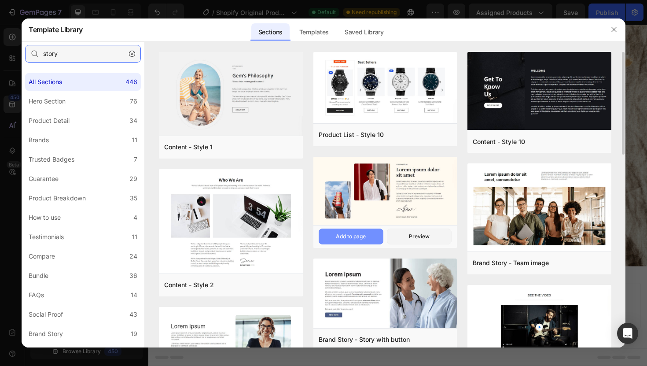
type input "story"
click at [0, 0] on div "Add to page" at bounding box center [0, 0] width 0 height 0
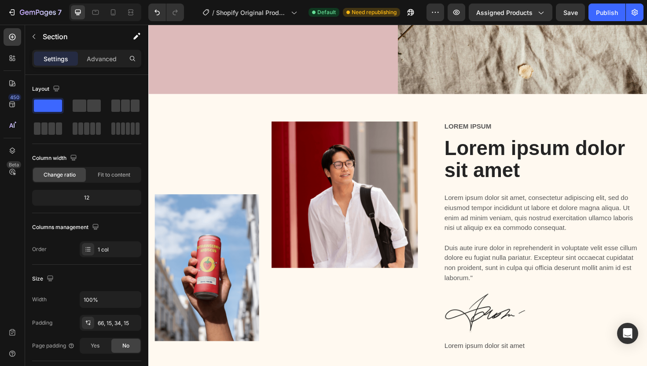
scroll to position [295, 0]
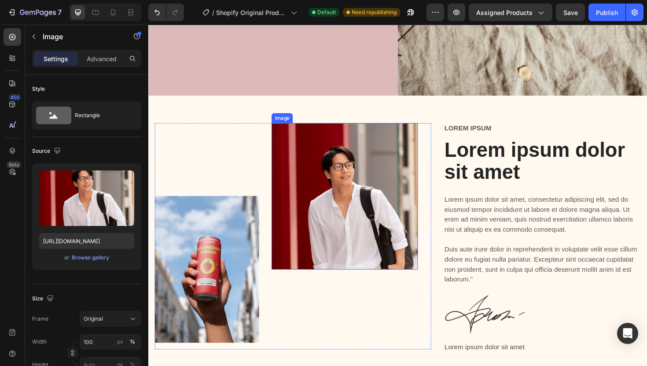
click at [350, 222] on img at bounding box center [356, 206] width 155 height 155
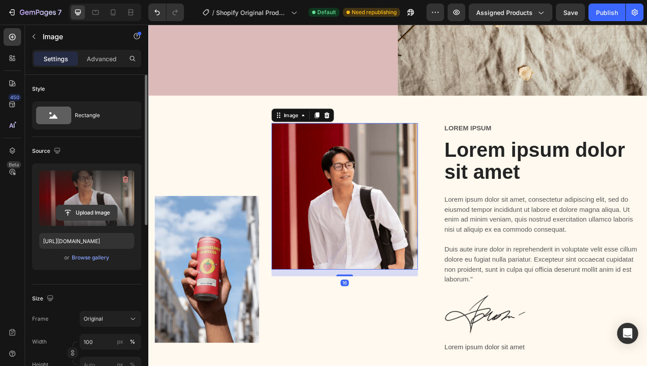
click at [85, 213] on input "file" at bounding box center [86, 212] width 61 height 15
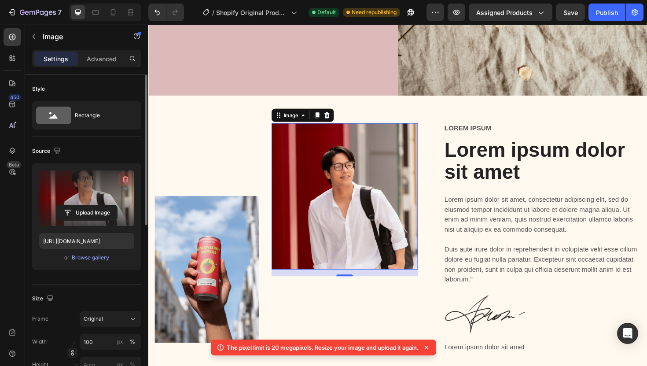
click at [124, 177] on icon "button" at bounding box center [126, 179] width 6 height 7
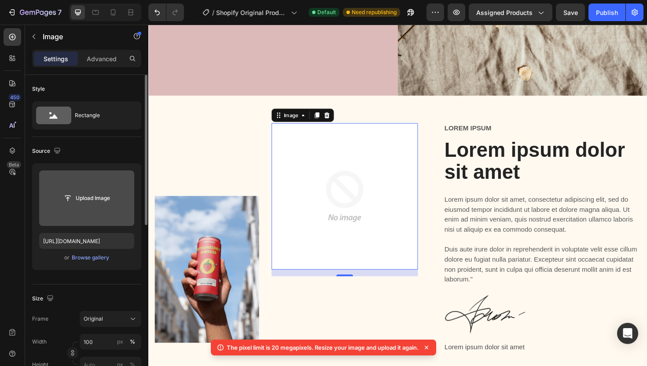
click at [364, 212] on img at bounding box center [356, 206] width 155 height 155
click at [112, 204] on input "file" at bounding box center [86, 198] width 61 height 15
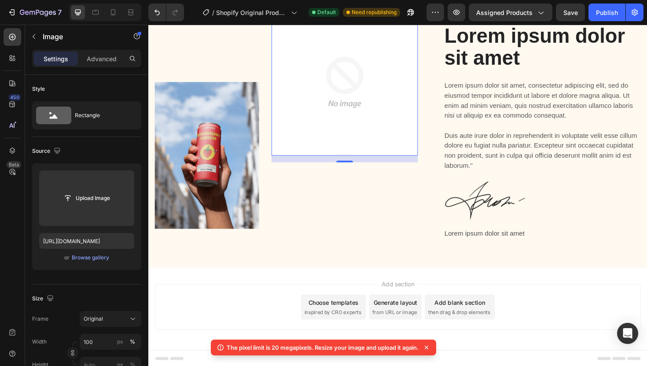
scroll to position [417, 0]
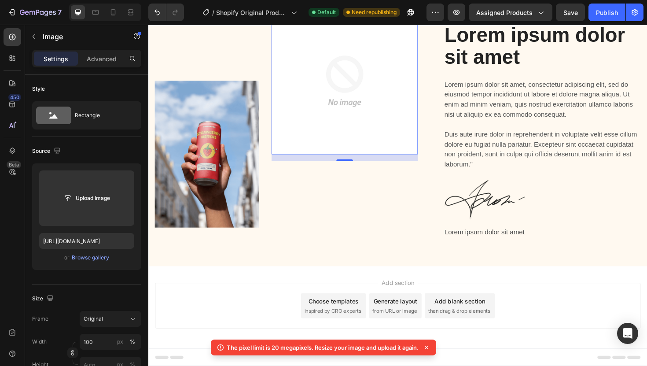
click at [428, 348] on icon at bounding box center [427, 348] width 4 height 4
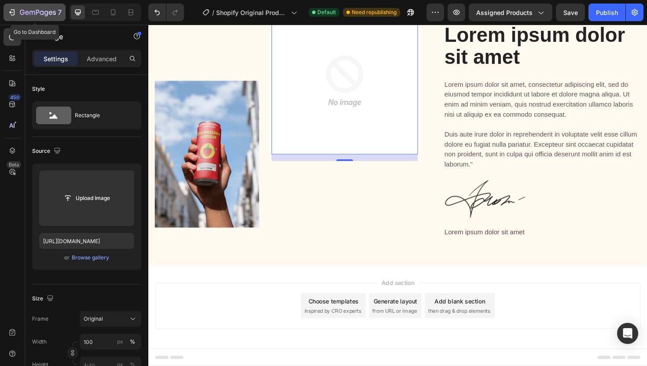
click at [13, 9] on icon "button" at bounding box center [13, 12] width 4 height 6
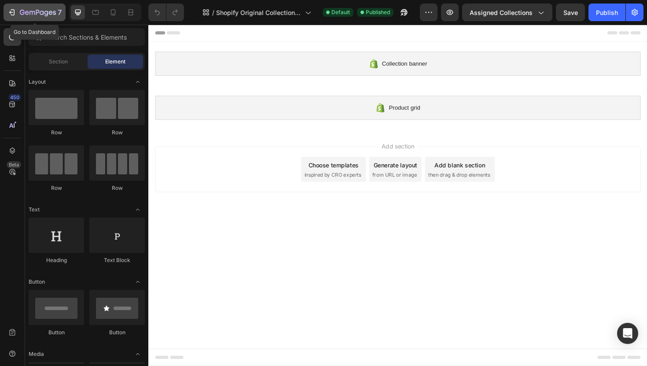
click at [29, 13] on icon "button" at bounding box center [31, 13] width 5 height 4
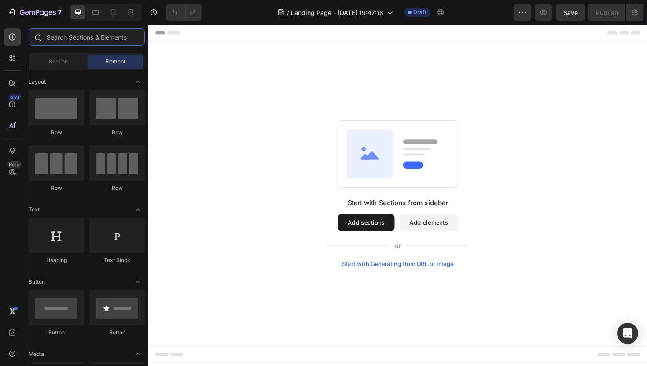
click at [84, 37] on input "text" at bounding box center [87, 37] width 116 height 18
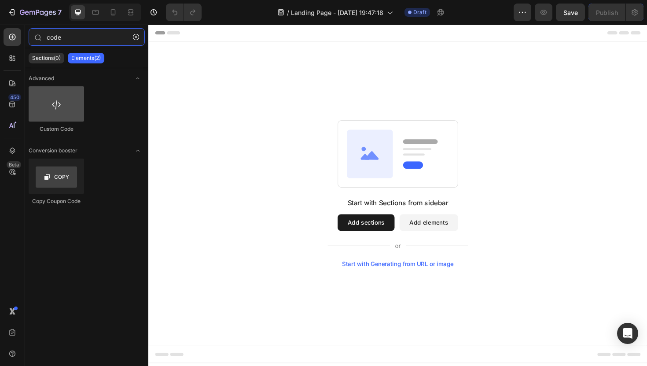
type input "code"
click at [52, 115] on div at bounding box center [56, 103] width 55 height 35
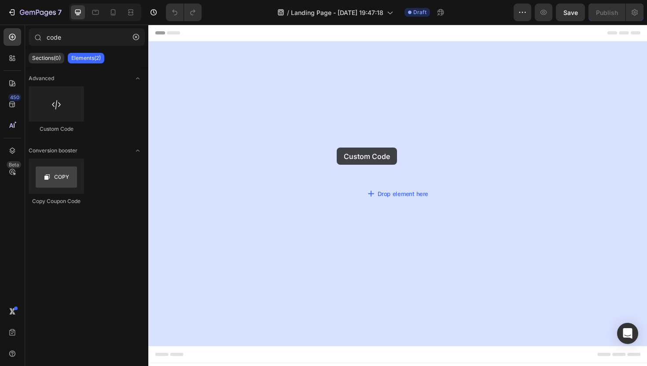
drag, startPoint x: 203, startPoint y: 134, endPoint x: 348, endPoint y: 155, distance: 145.8
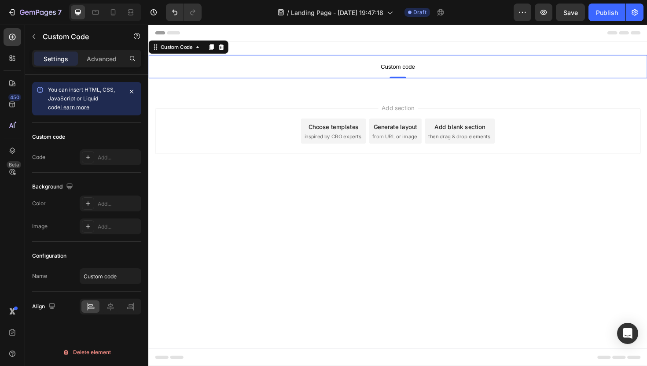
click at [428, 70] on span "Custom code" at bounding box center [412, 69] width 528 height 11
click at [103, 155] on div "Add..." at bounding box center [118, 158] width 41 height 8
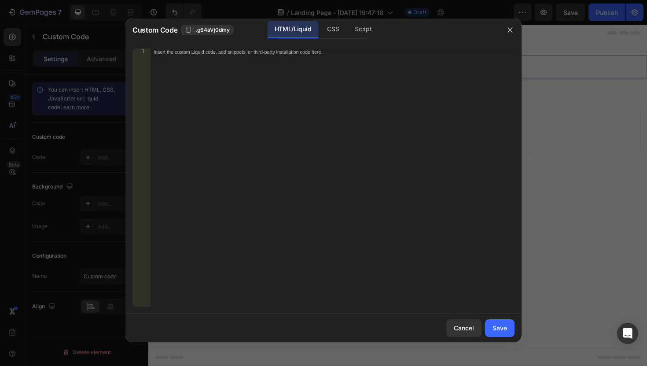
click at [191, 54] on div "Insert the custom Liquid code, add snippets, or third-party installation code h…" at bounding box center [314, 51] width 321 height 6
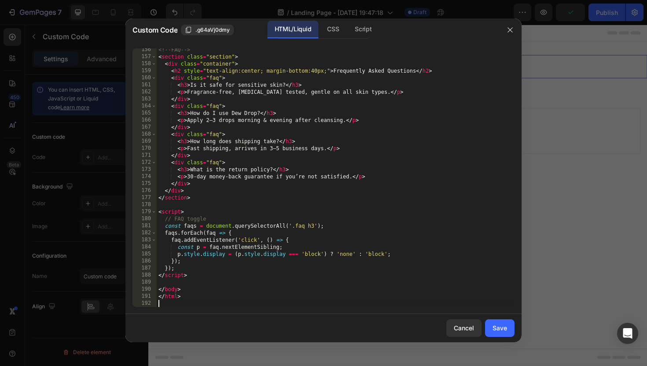
scroll to position [1122, 0]
click at [494, 321] on button "Save" at bounding box center [499, 328] width 29 height 18
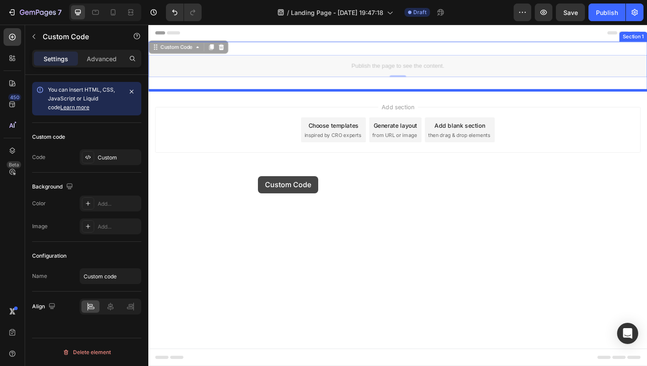
drag, startPoint x: 182, startPoint y: 48, endPoint x: 265, endPoint y: 185, distance: 159.7
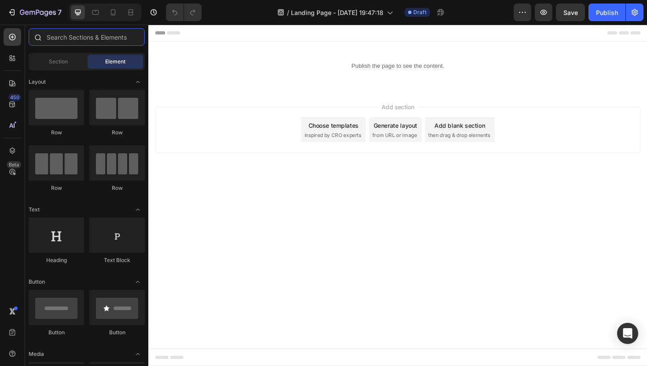
click at [71, 38] on input "text" at bounding box center [87, 37] width 116 height 18
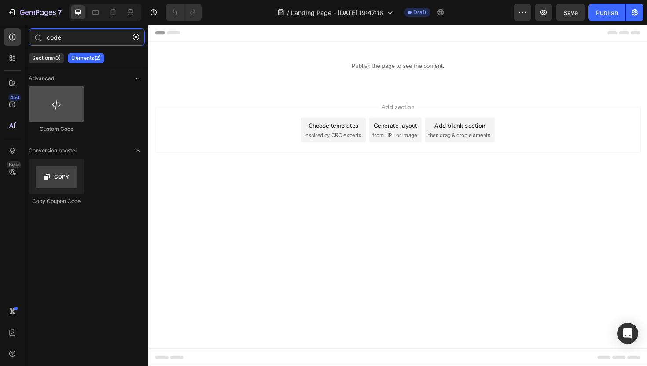
type input "code"
drag, startPoint x: 60, startPoint y: 101, endPoint x: 71, endPoint y: 93, distance: 13.6
click at [71, 93] on div at bounding box center [56, 103] width 55 height 35
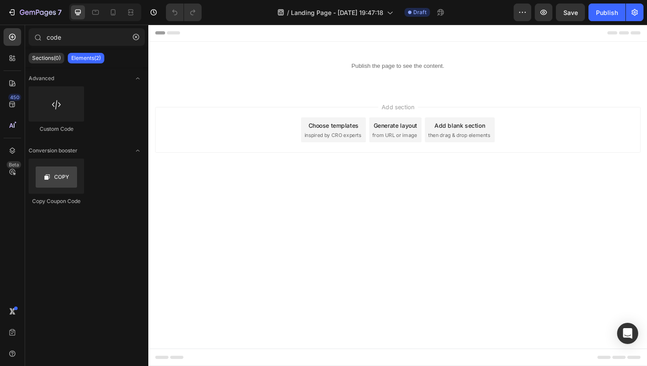
click at [477, 135] on div "Add blank section" at bounding box center [478, 131] width 54 height 9
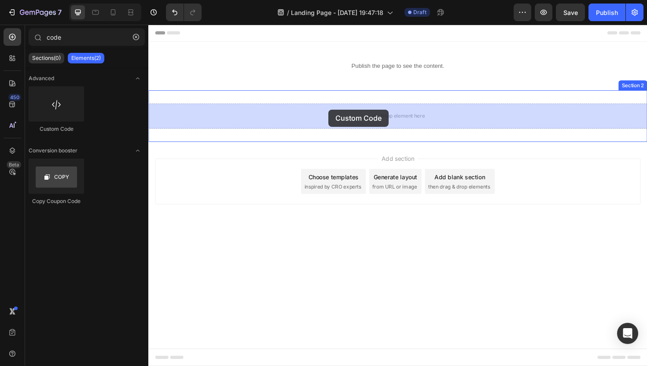
drag, startPoint x: 216, startPoint y: 128, endPoint x: 339, endPoint y: 114, distance: 124.4
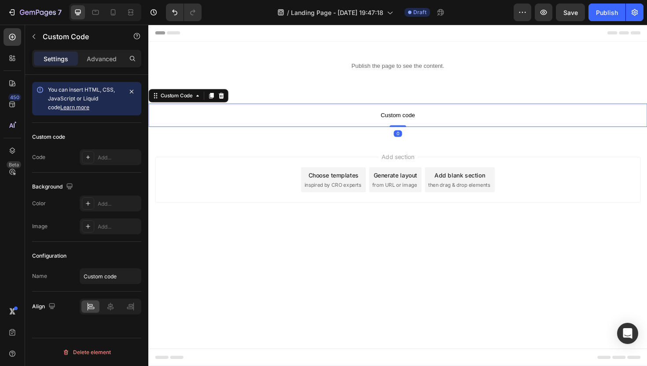
click at [426, 121] on span "Custom code" at bounding box center [412, 120] width 528 height 11
click at [114, 158] on div "Add..." at bounding box center [118, 158] width 41 height 8
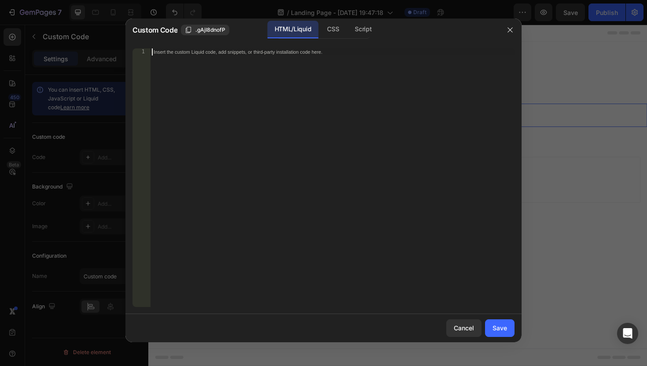
click at [220, 123] on div "Insert the custom Liquid code, add snippets, or third-party installation code h…" at bounding box center [332, 184] width 364 height 272
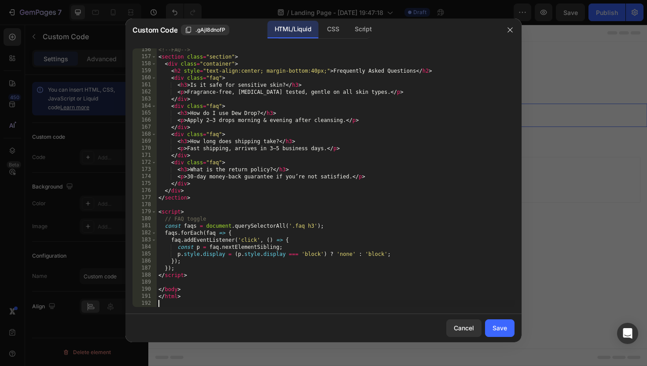
scroll to position [1122, 0]
click at [501, 327] on div "Save" at bounding box center [500, 327] width 15 height 9
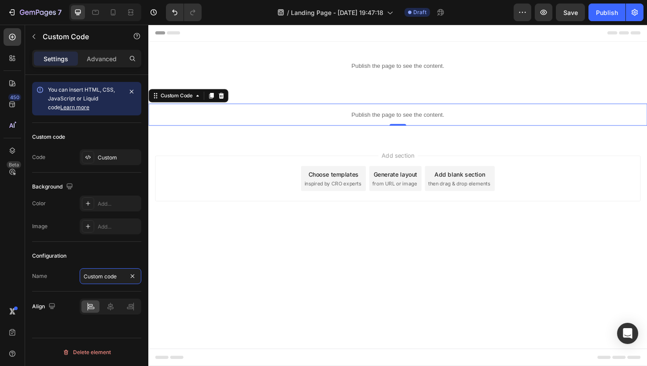
drag, startPoint x: 118, startPoint y: 277, endPoint x: 66, endPoint y: 273, distance: 52.1
click at [66, 273] on div "Name Custom code" at bounding box center [86, 276] width 109 height 16
drag, startPoint x: 121, startPoint y: 281, endPoint x: 70, endPoint y: 281, distance: 51.5
click at [70, 281] on div "Name Custom code" at bounding box center [86, 276] width 109 height 16
type input "Custom LP"
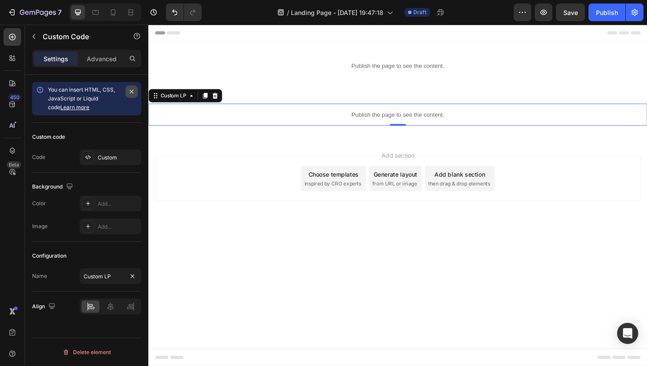
click at [133, 90] on icon "button" at bounding box center [132, 92] width 4 height 4
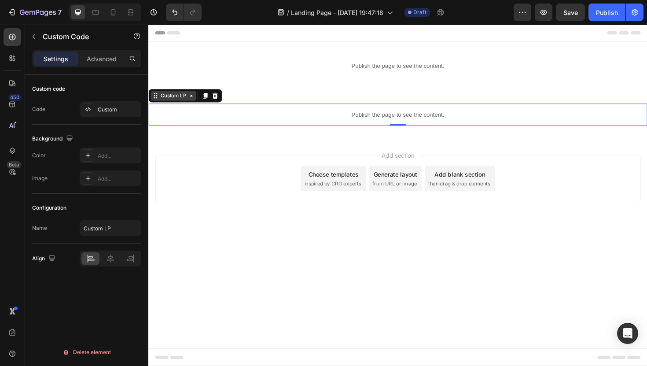
click at [173, 102] on div "Custom LP" at bounding box center [174, 100] width 31 height 8
click at [182, 102] on div "Custom LP" at bounding box center [174, 100] width 31 height 8
click at [591, 13] on button "Publish" at bounding box center [607, 13] width 37 height 18
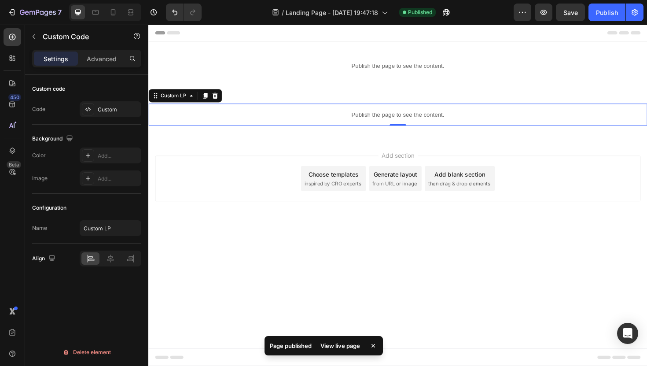
click at [340, 344] on div "View live page" at bounding box center [340, 345] width 50 height 12
